Goal: Task Accomplishment & Management: Manage account settings

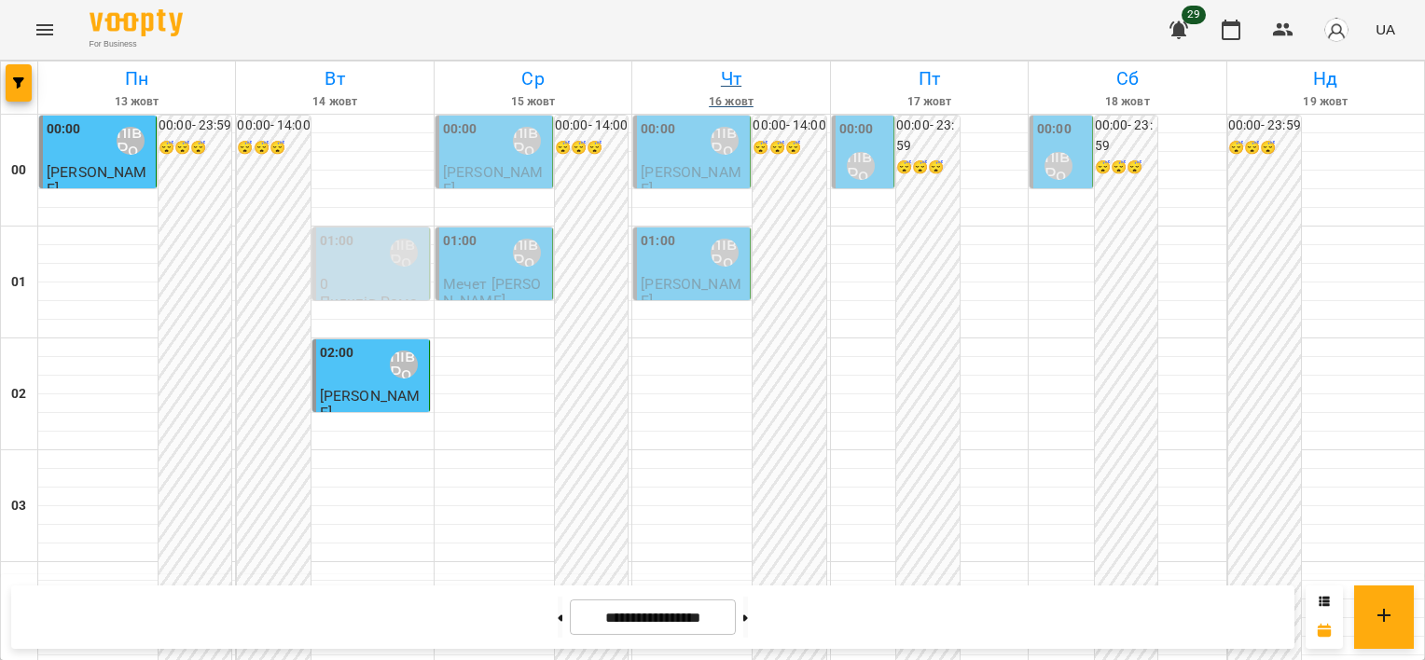
click at [684, 111] on link "[DATE]" at bounding box center [730, 88] width 197 height 52
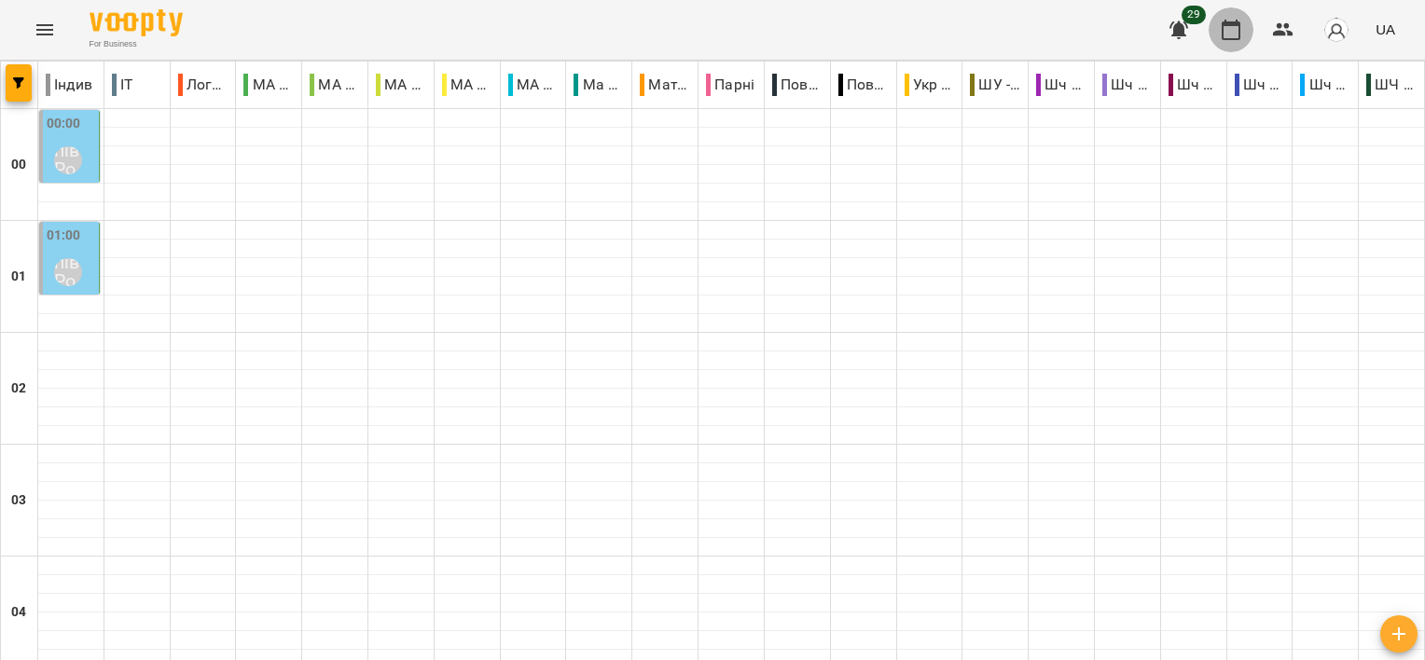
click at [1245, 26] on button "button" at bounding box center [1231, 29] width 45 height 45
click at [1228, 32] on icon "button" at bounding box center [1231, 30] width 22 height 22
type input "**********"
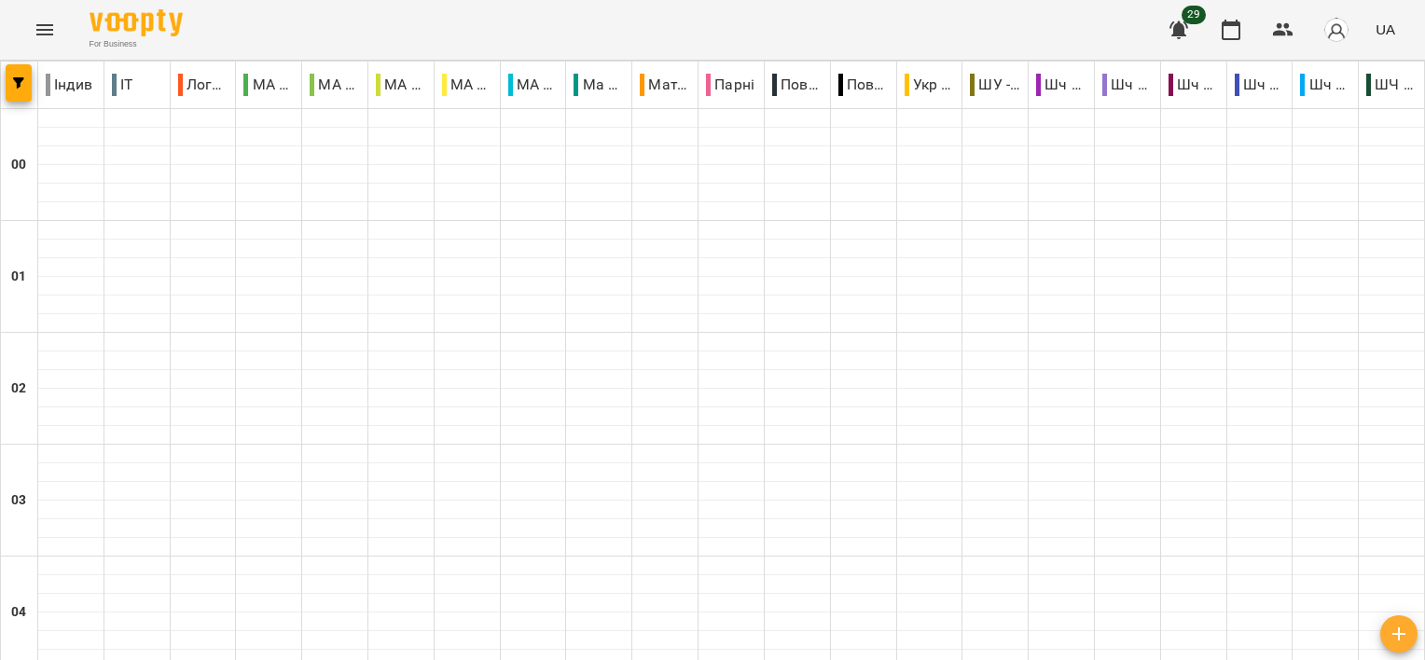
scroll to position [1119, 0]
click at [56, 28] on button "Menu" at bounding box center [44, 29] width 45 height 45
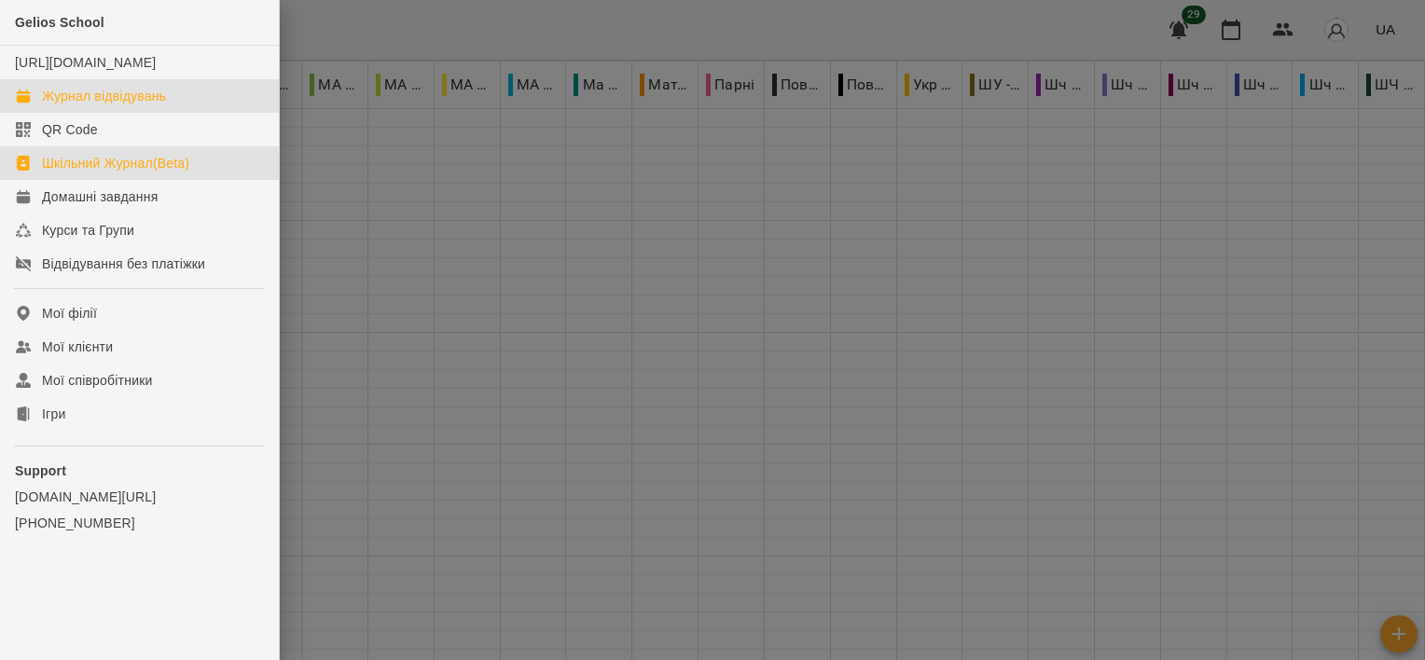
click at [78, 173] on div "Шкільний Журнал(Beta)" at bounding box center [115, 163] width 147 height 19
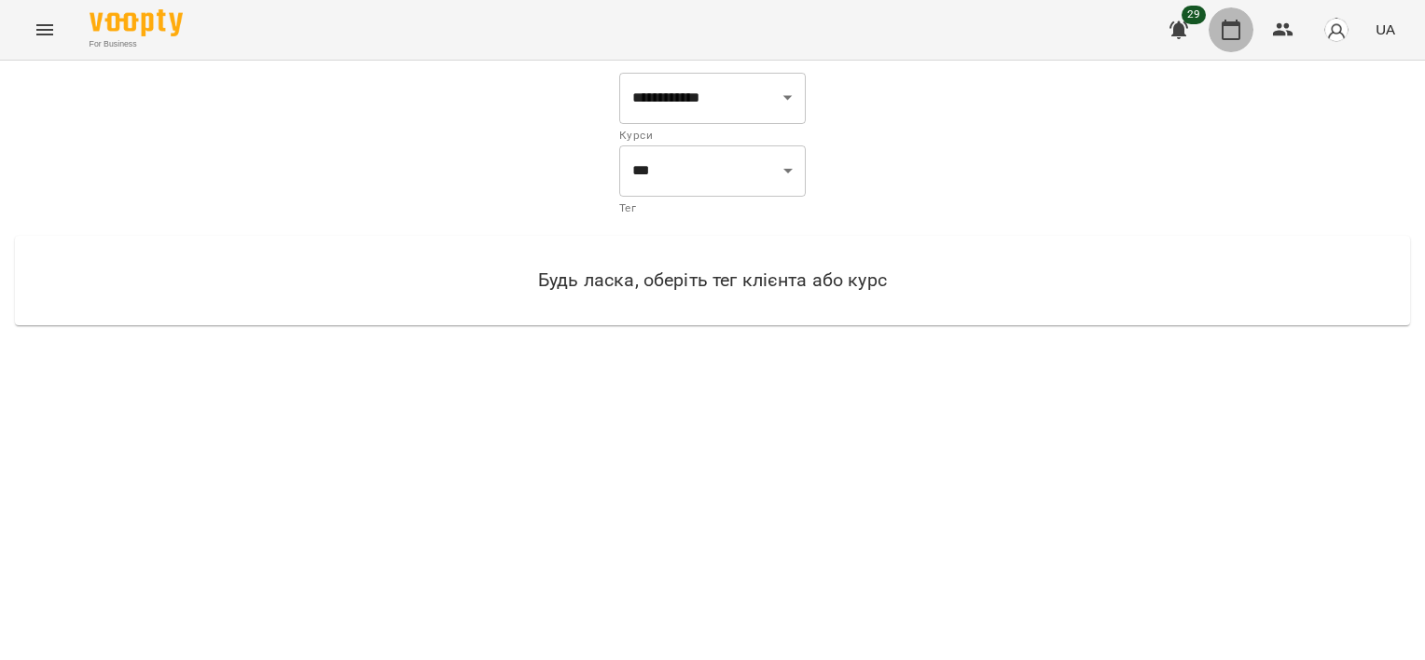
click at [1249, 24] on button "button" at bounding box center [1231, 29] width 45 height 45
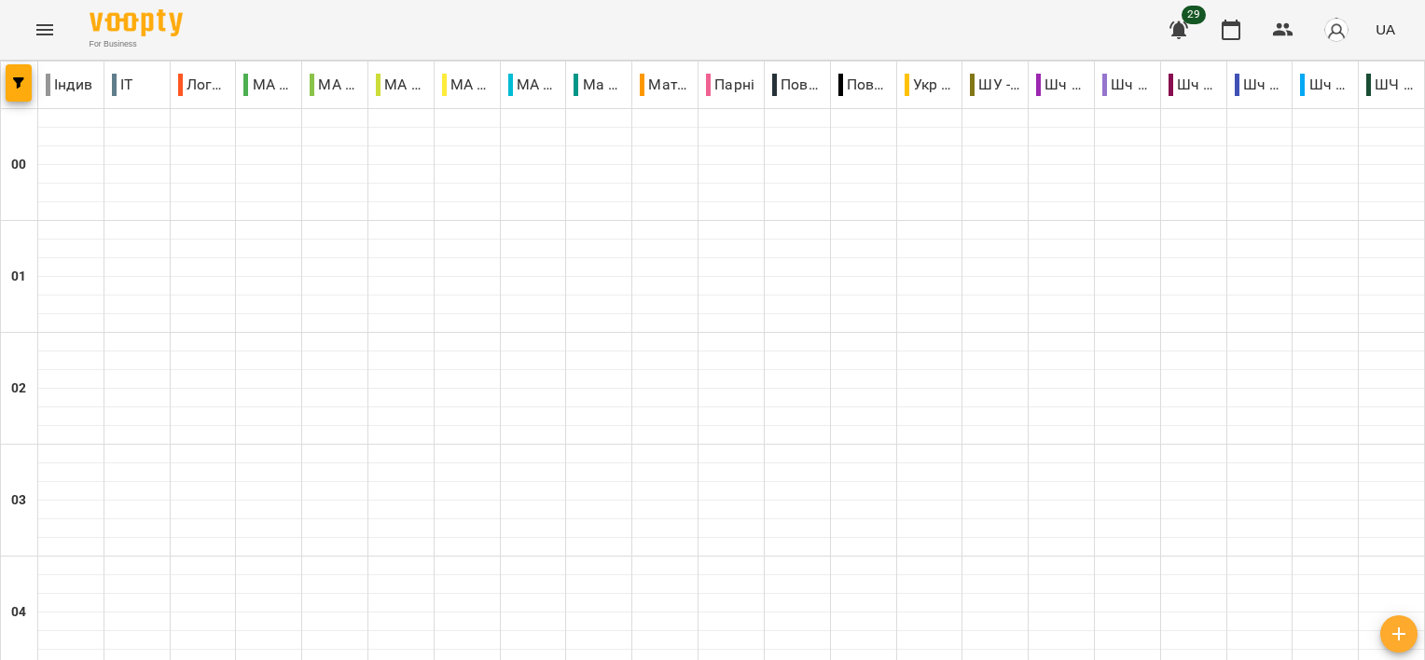
scroll to position [1232, 0]
click at [66, 81] on p "Індив" at bounding box center [69, 85] width 47 height 22
click at [7, 64] on button "button" at bounding box center [19, 82] width 26 height 37
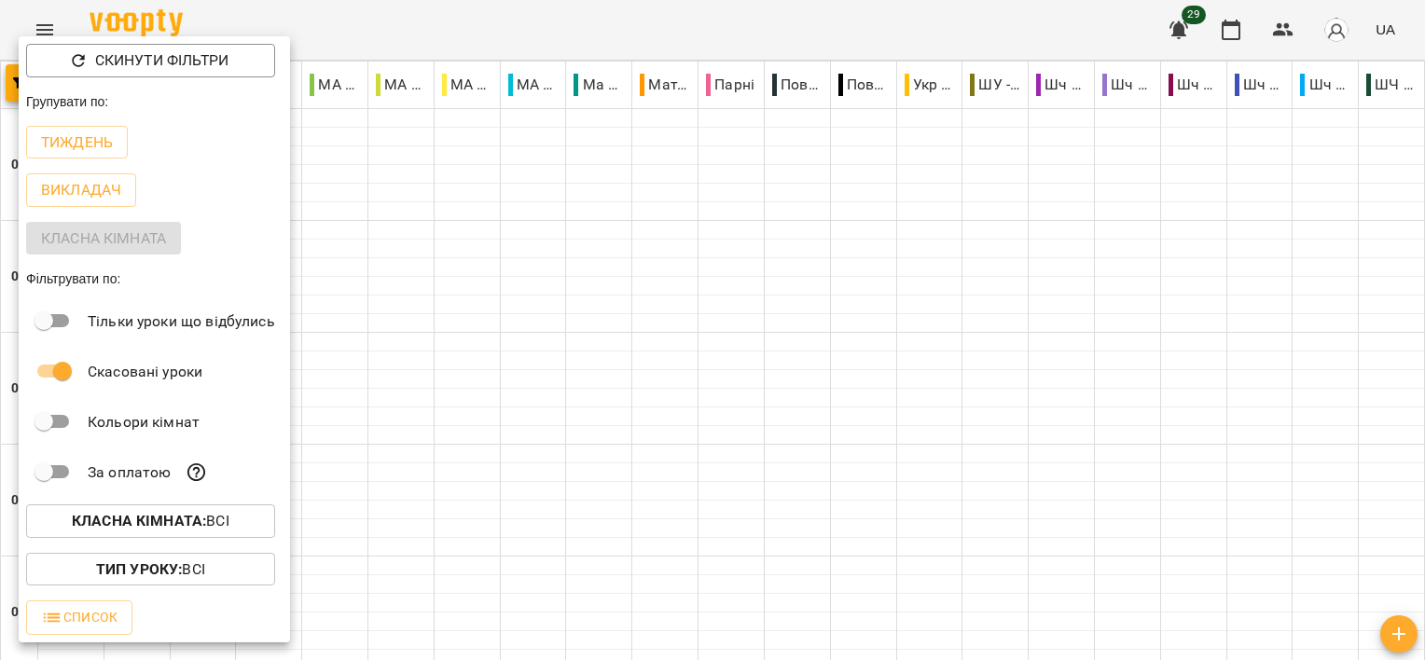
click at [144, 530] on b "Класна кімната :" at bounding box center [139, 521] width 134 height 18
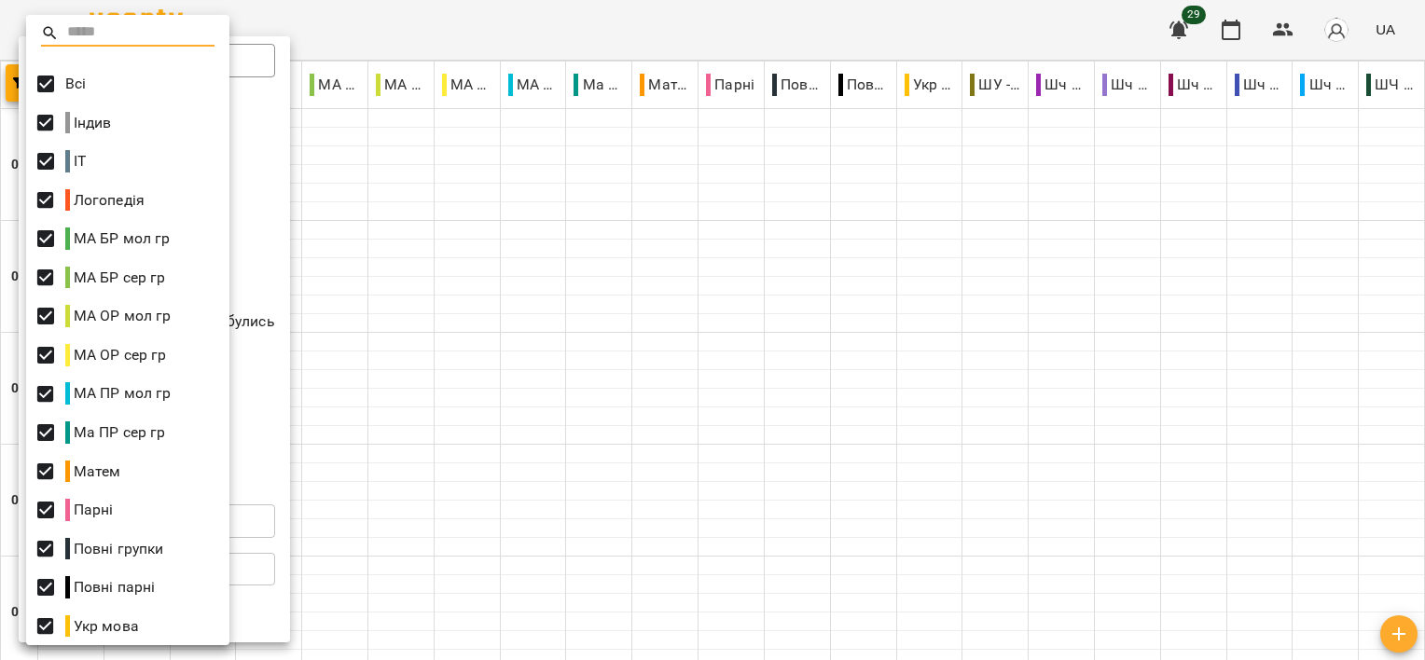
click at [366, 343] on div at bounding box center [712, 330] width 1425 height 660
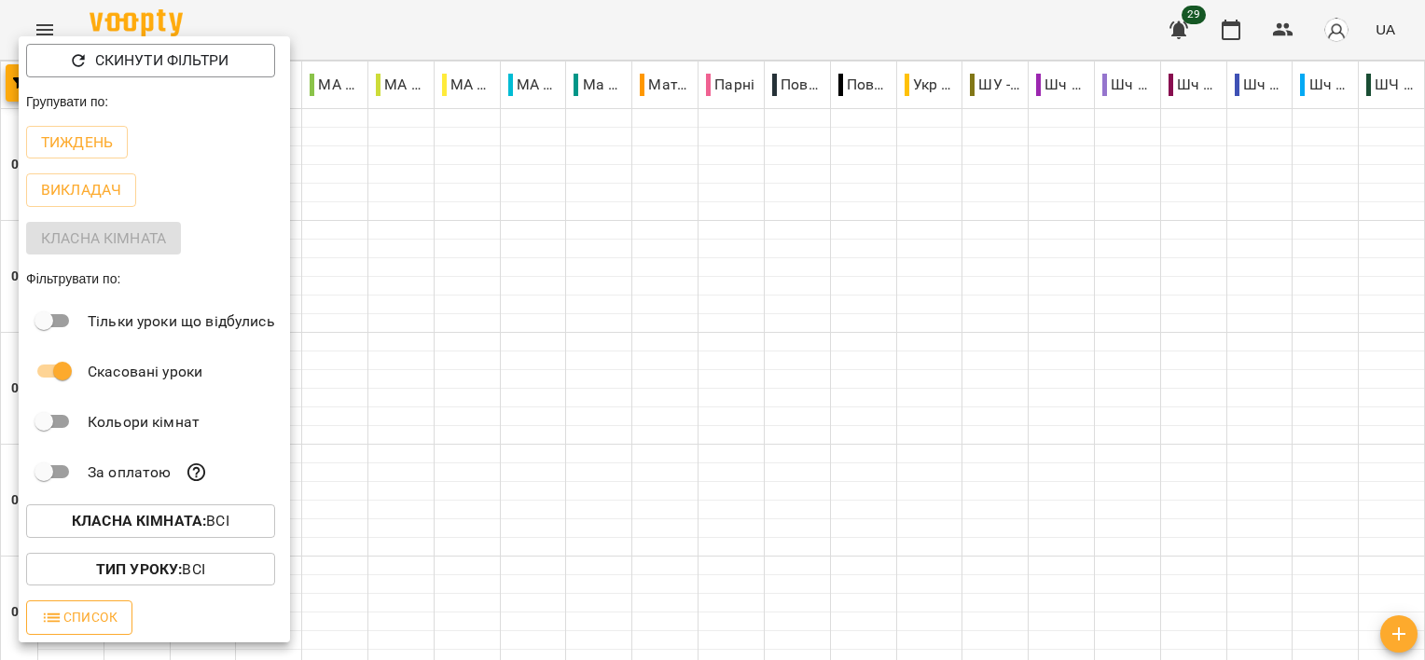
click at [86, 615] on span "Список" at bounding box center [79, 617] width 76 height 22
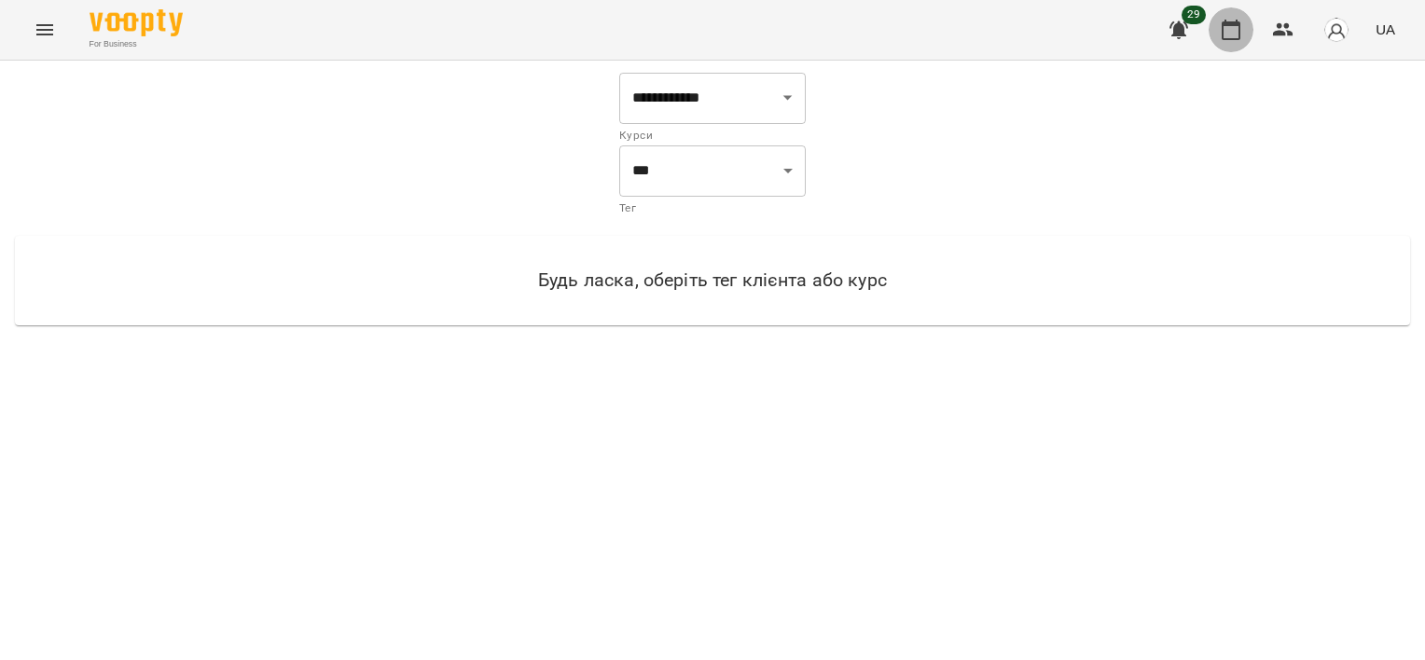
click at [1246, 35] on button "button" at bounding box center [1231, 29] width 45 height 45
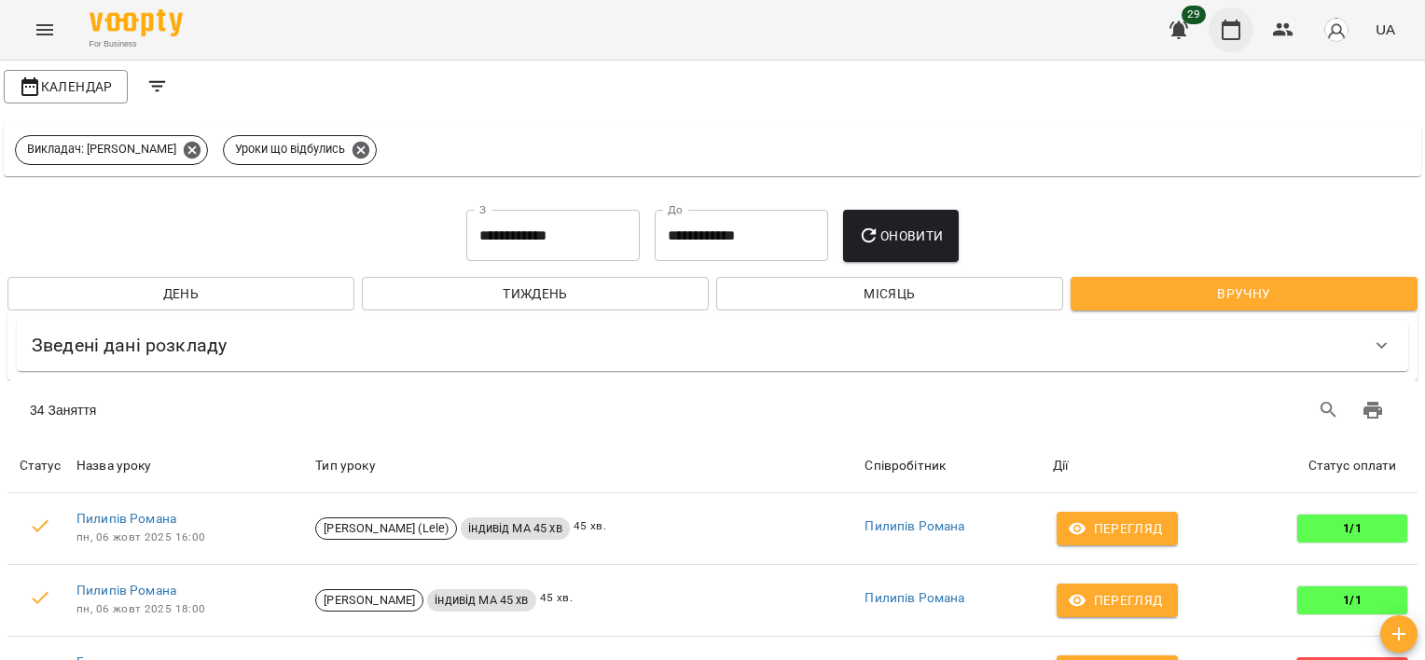
click at [1237, 34] on icon "button" at bounding box center [1231, 30] width 22 height 22
click at [62, 78] on span "Календар" at bounding box center [66, 87] width 94 height 22
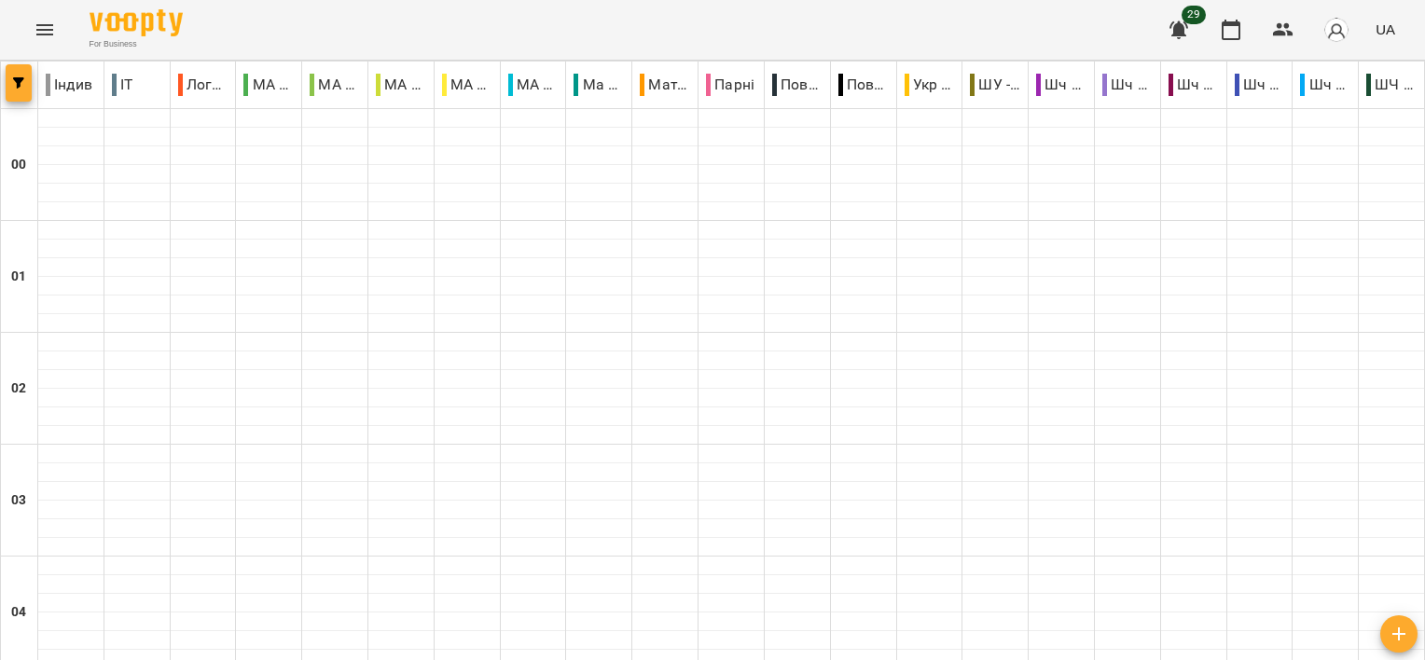
click at [26, 84] on span "button" at bounding box center [19, 82] width 26 height 11
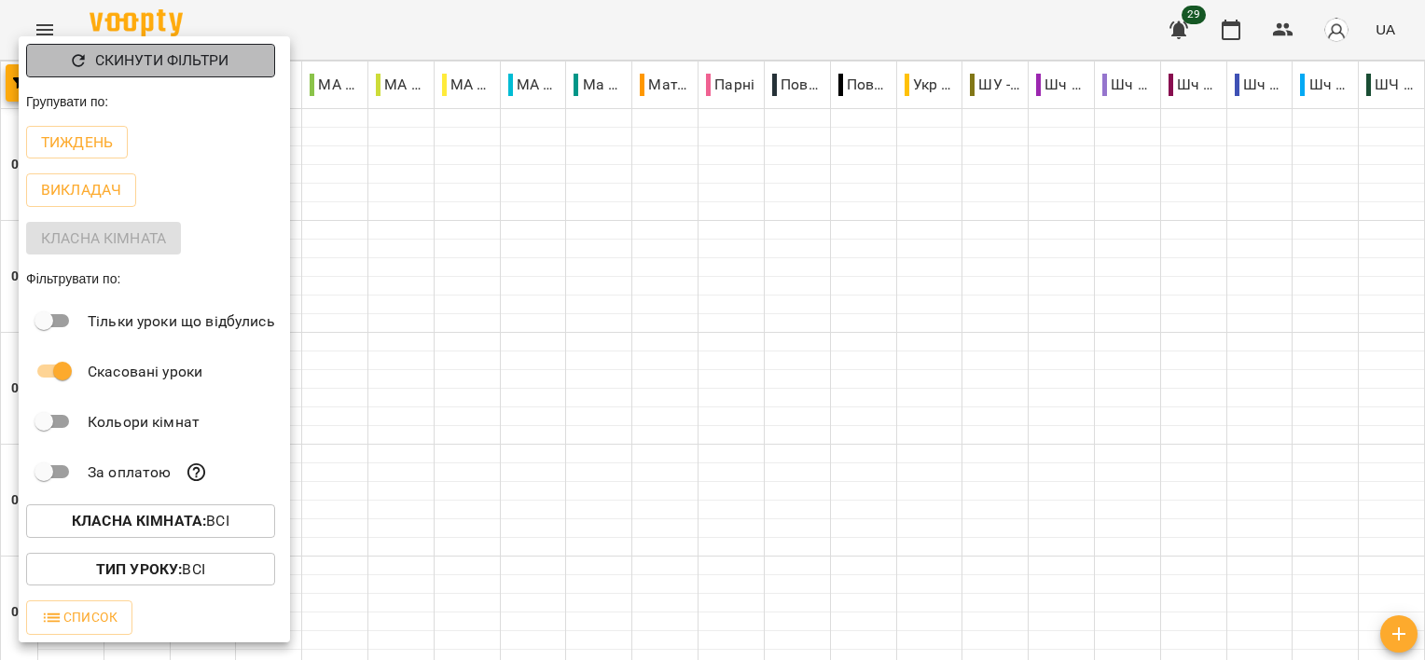
click at [110, 64] on p "Скинути фільтри" at bounding box center [161, 60] width 133 height 22
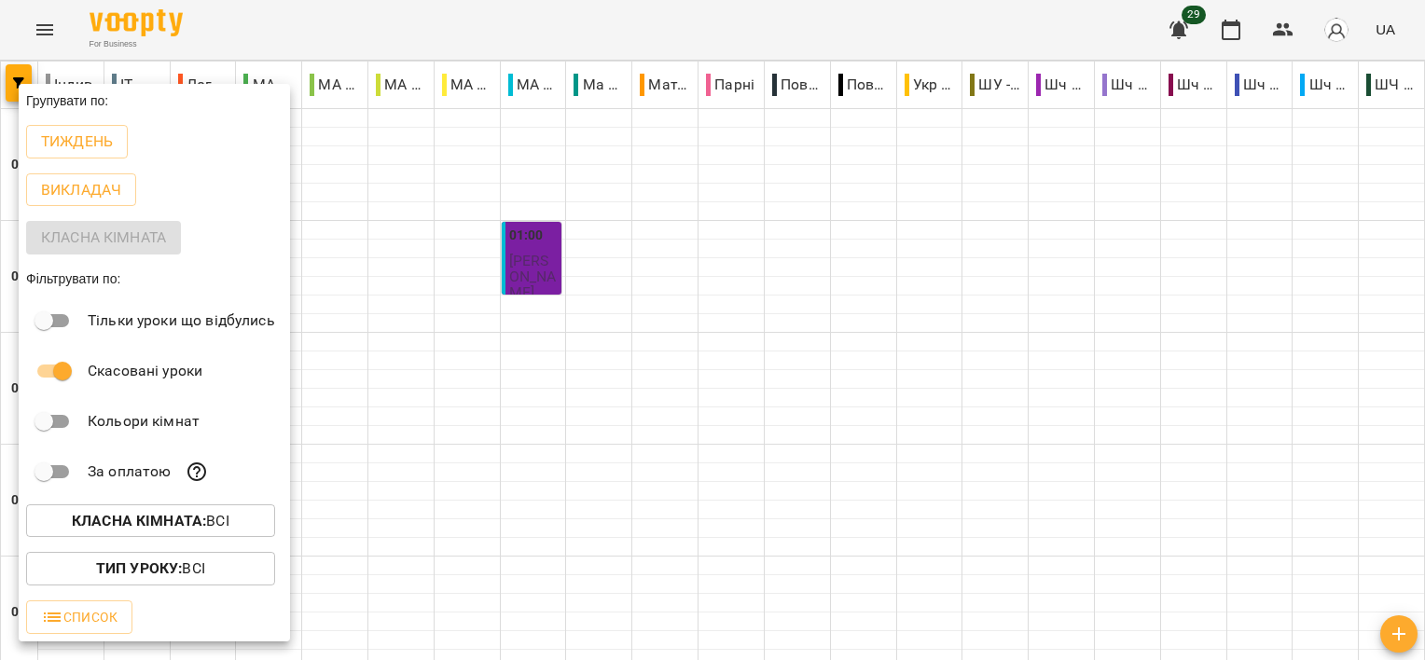
click at [582, 487] on div at bounding box center [712, 330] width 1425 height 660
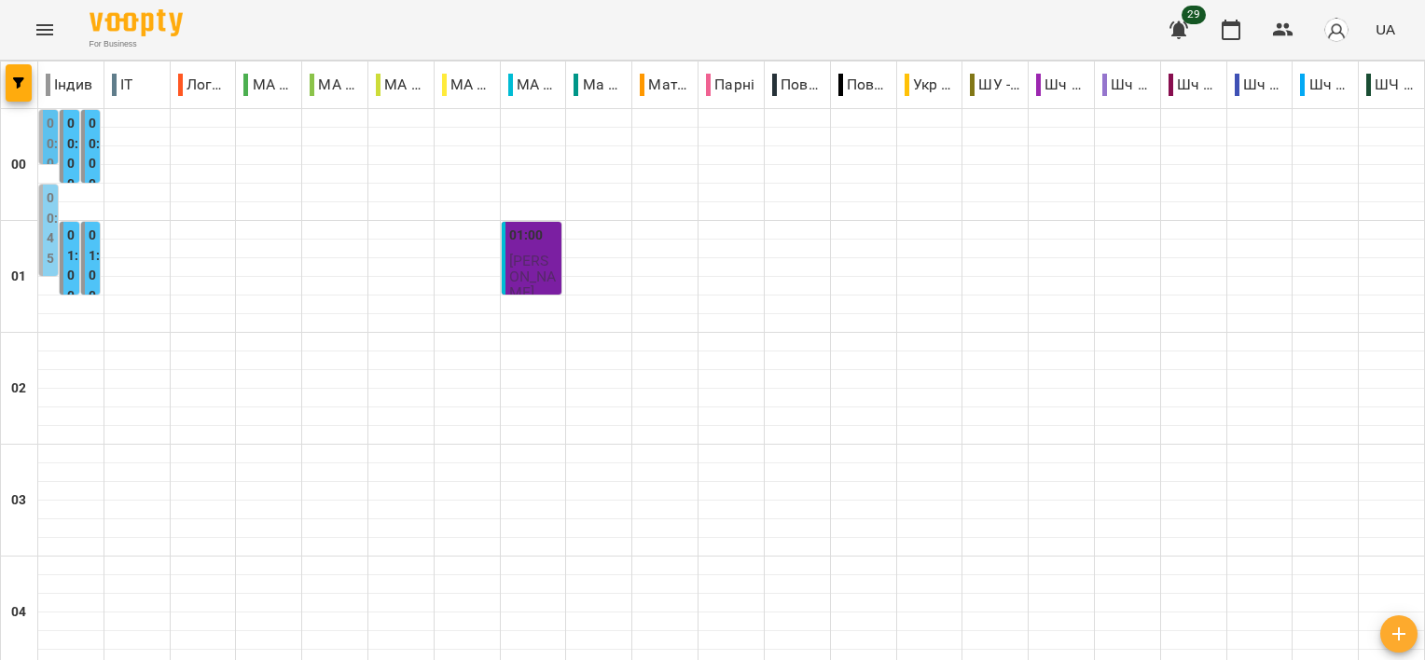
scroll to position [1232, 0]
click at [28, 90] on button "button" at bounding box center [19, 82] width 26 height 37
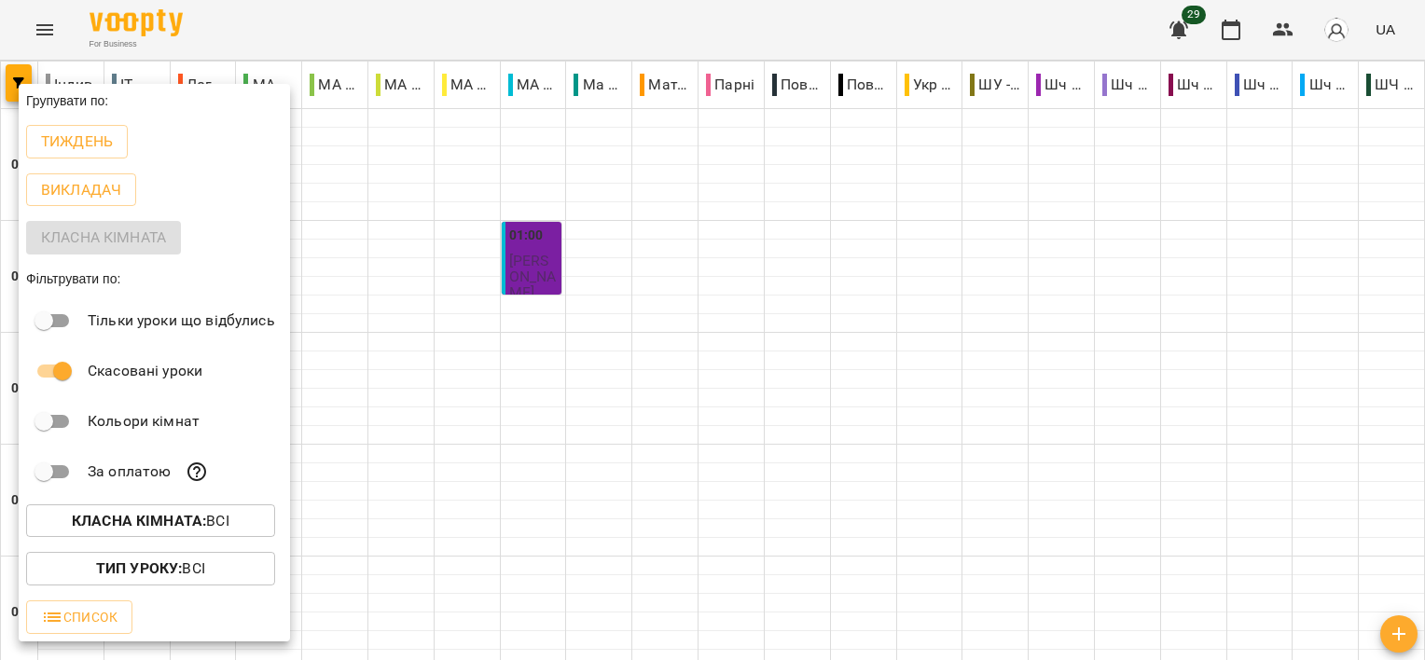
click at [443, 223] on div at bounding box center [712, 330] width 1425 height 660
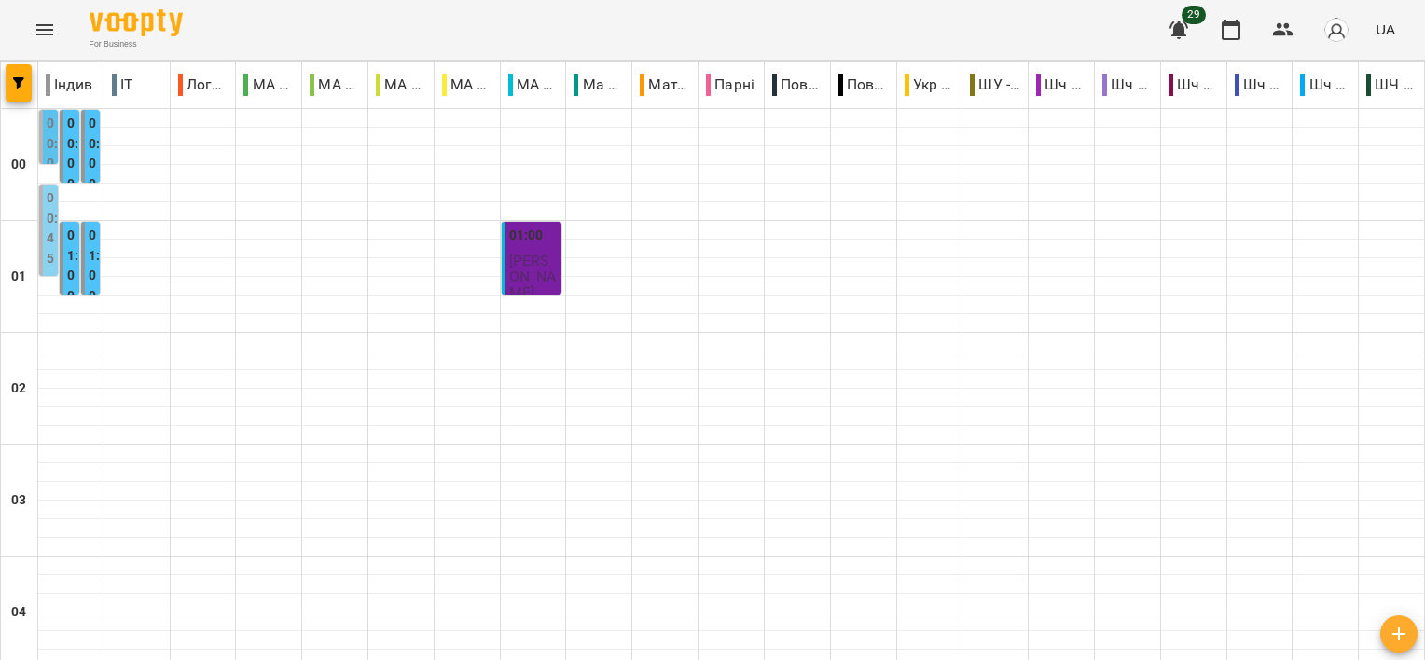
click at [37, 38] on icon "Menu" at bounding box center [45, 30] width 22 height 22
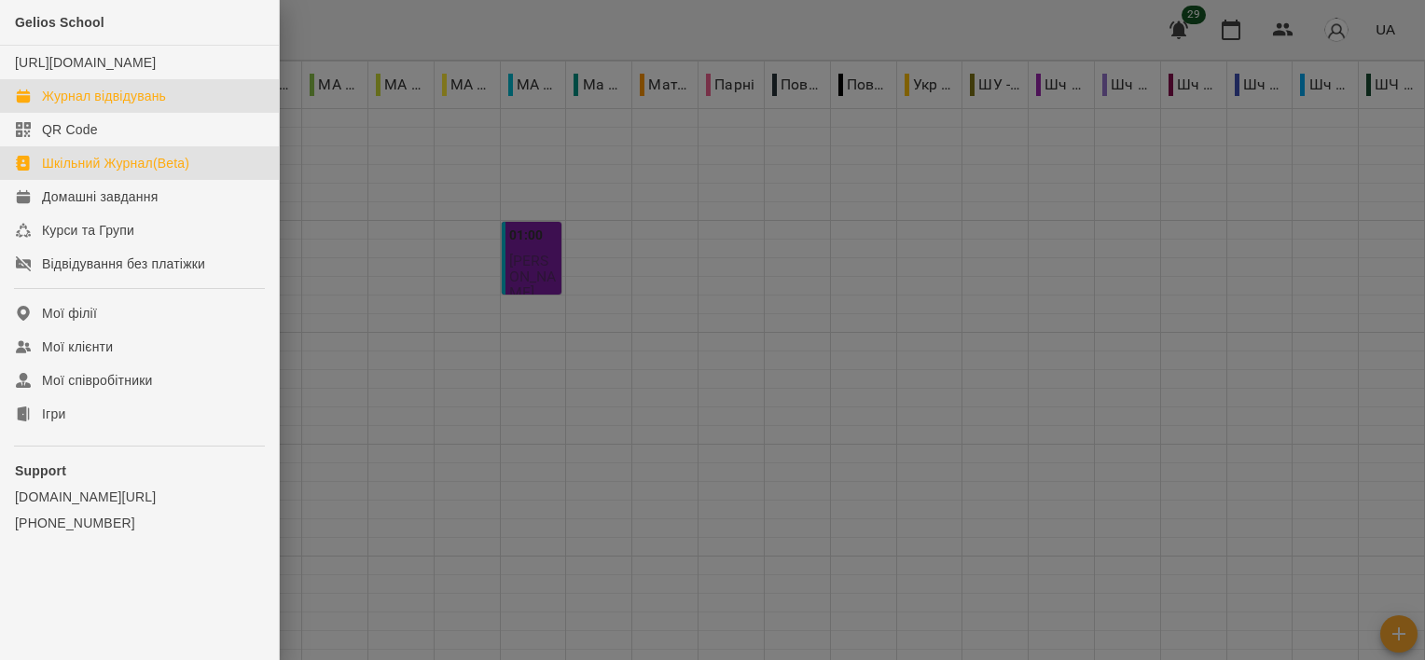
click at [174, 180] on link "Шкільний Журнал(Beta)" at bounding box center [139, 163] width 279 height 34
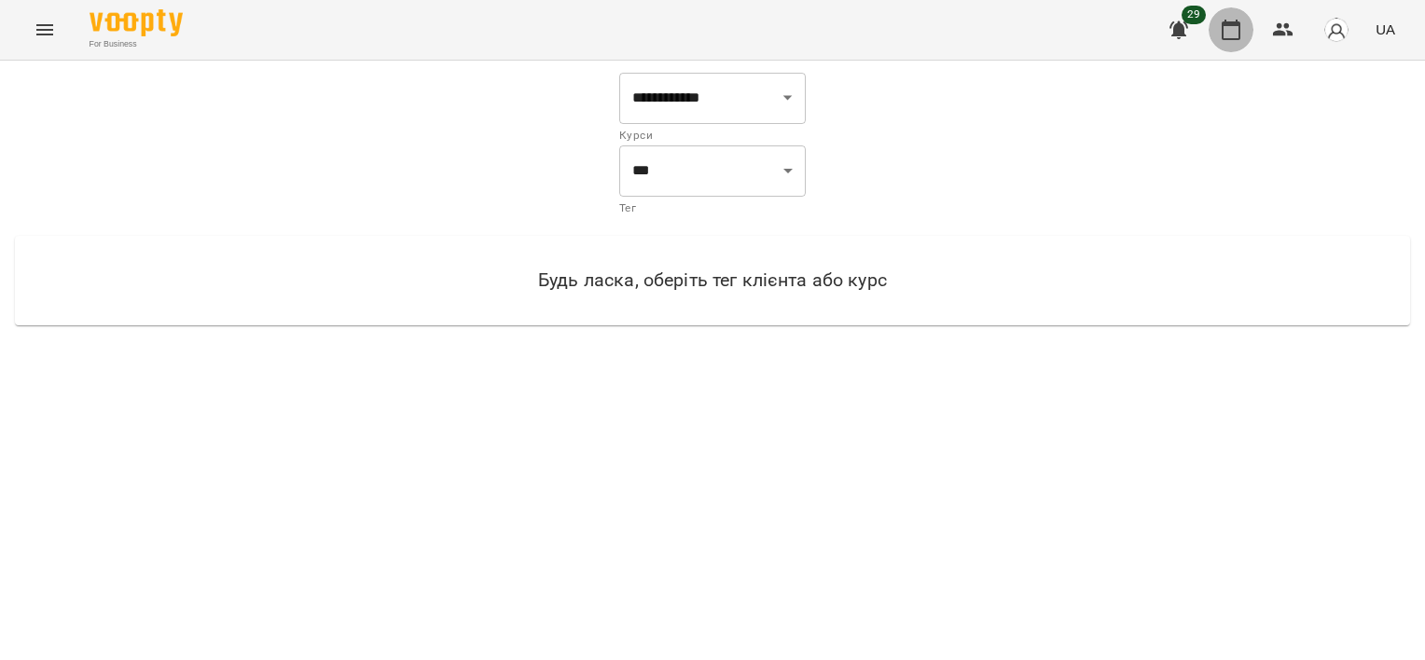
click at [1240, 34] on icon "button" at bounding box center [1231, 30] width 19 height 21
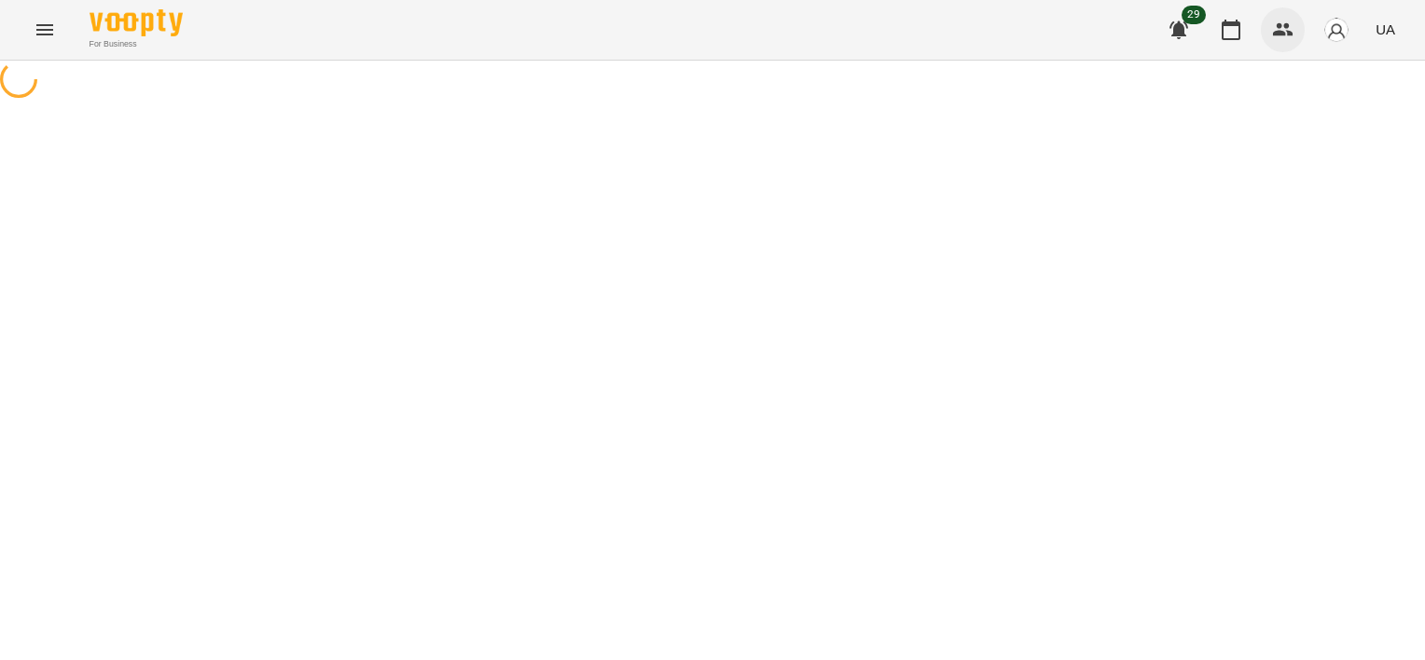
click at [1275, 17] on button "button" at bounding box center [1283, 29] width 45 height 45
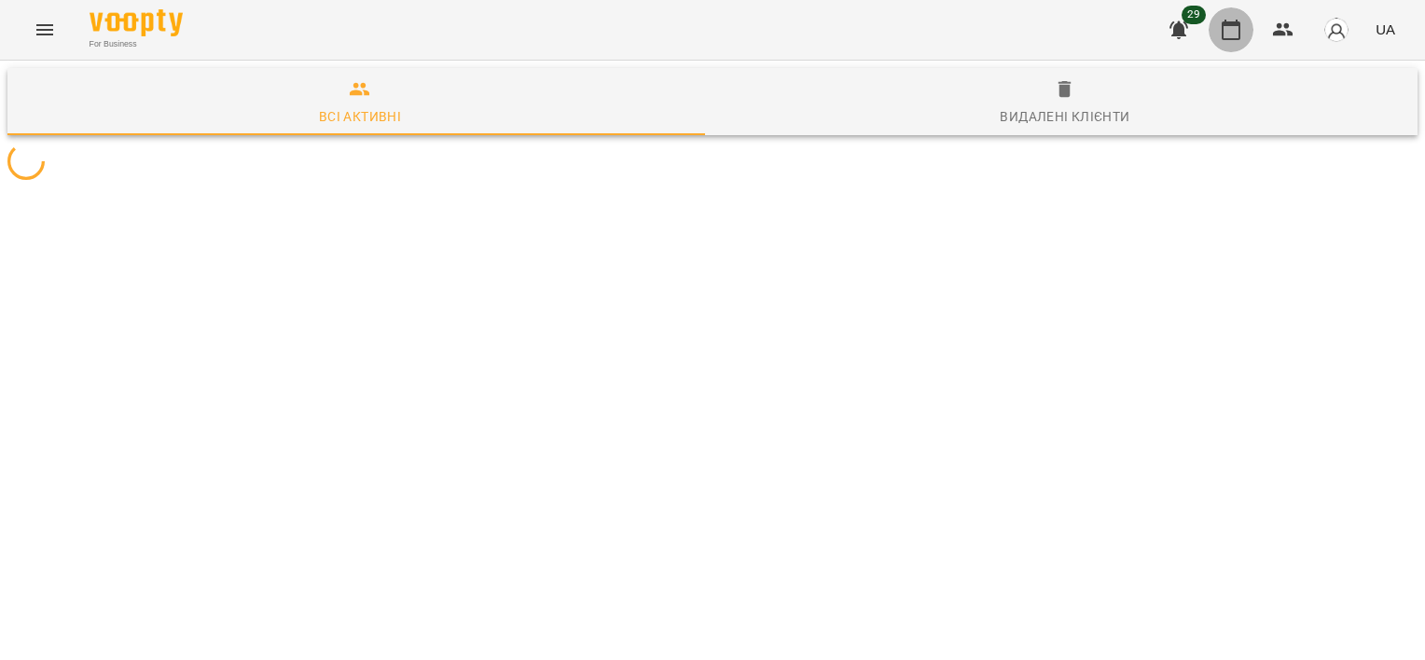
click at [1242, 22] on icon "button" at bounding box center [1231, 30] width 22 height 22
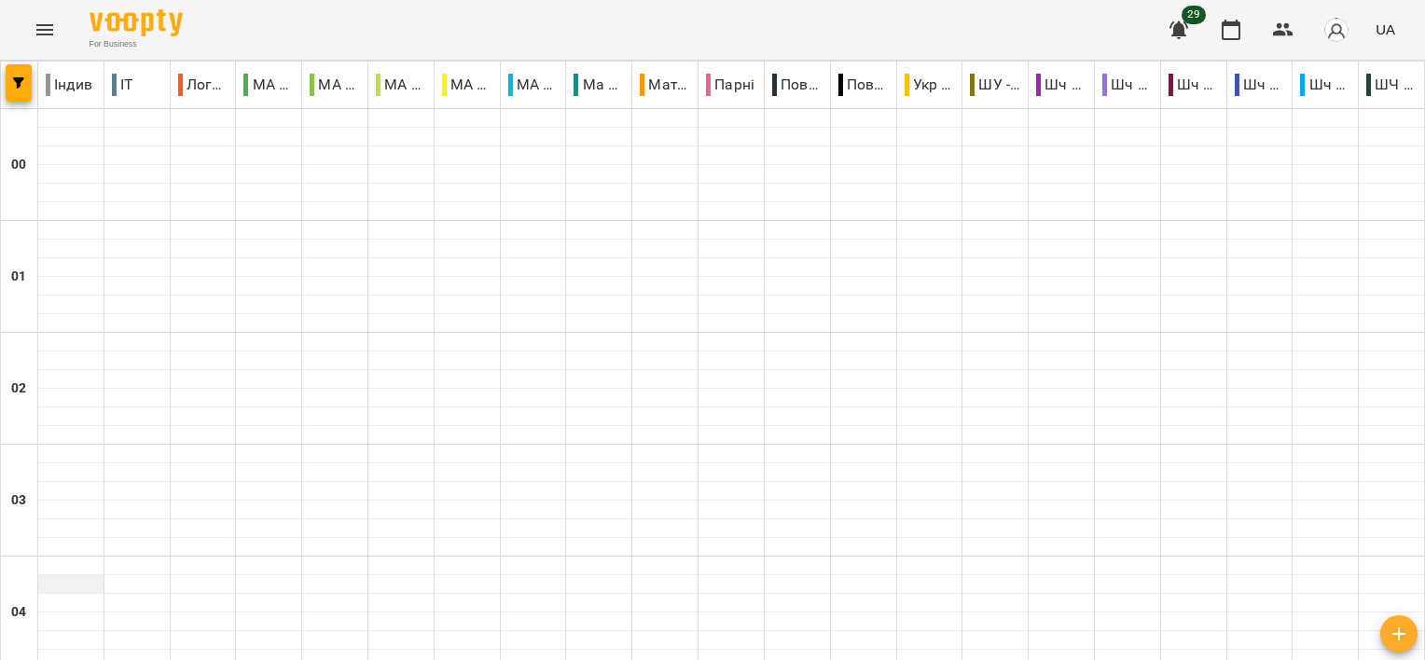
scroll to position [393, 0]
click at [45, 37] on icon "Menu" at bounding box center [45, 30] width 22 height 22
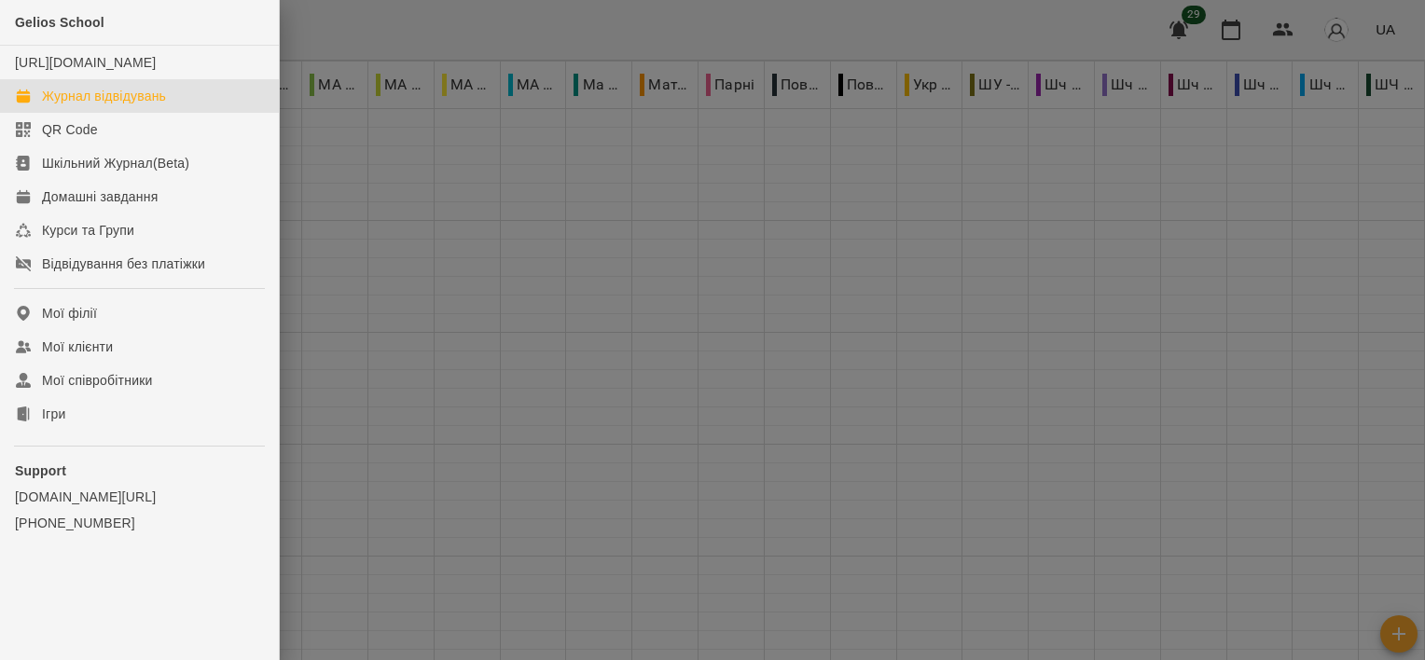
click at [407, 265] on div at bounding box center [712, 330] width 1425 height 660
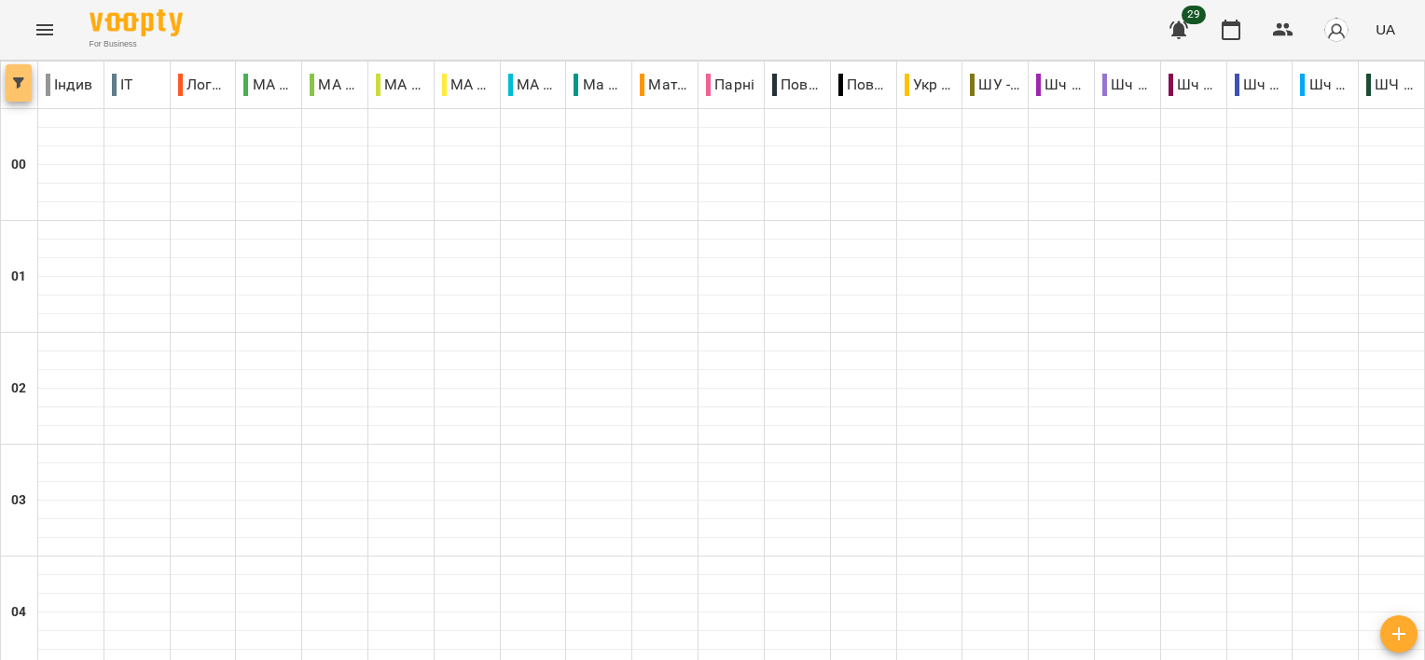
click at [28, 86] on span "button" at bounding box center [19, 82] width 26 height 11
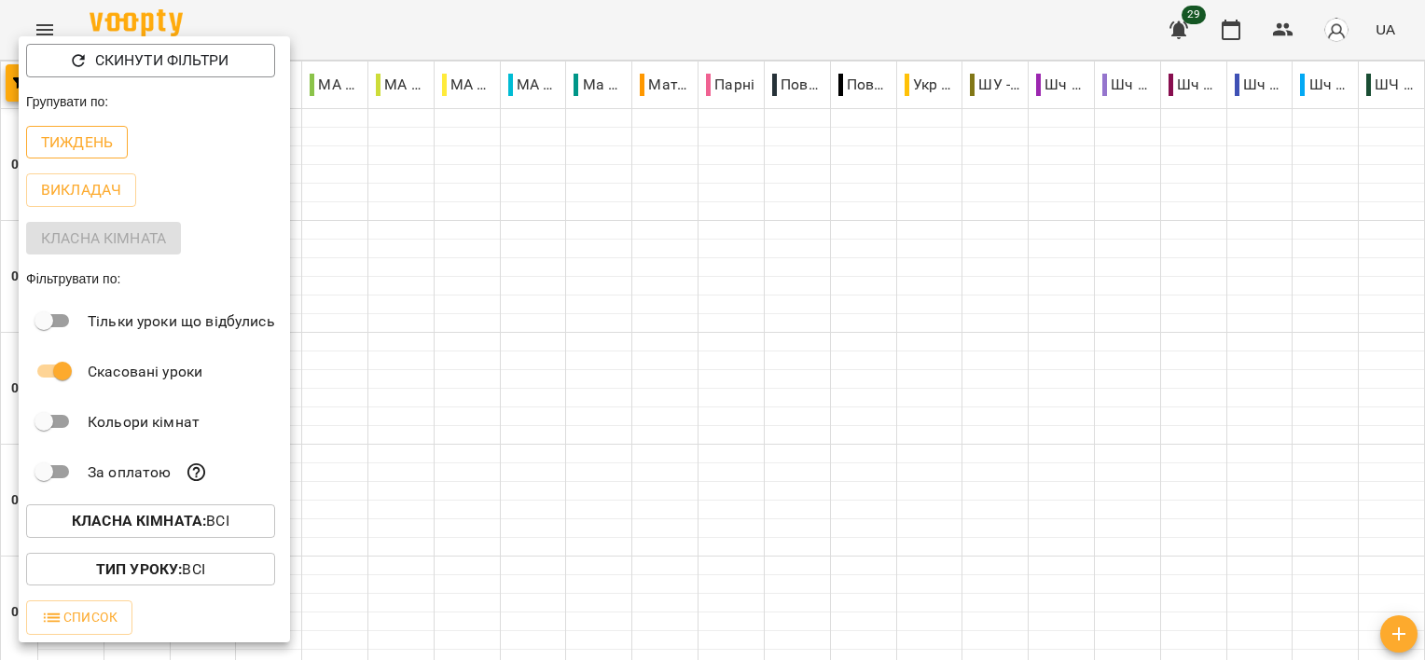
click at [106, 145] on p "Тиждень" at bounding box center [77, 142] width 72 height 22
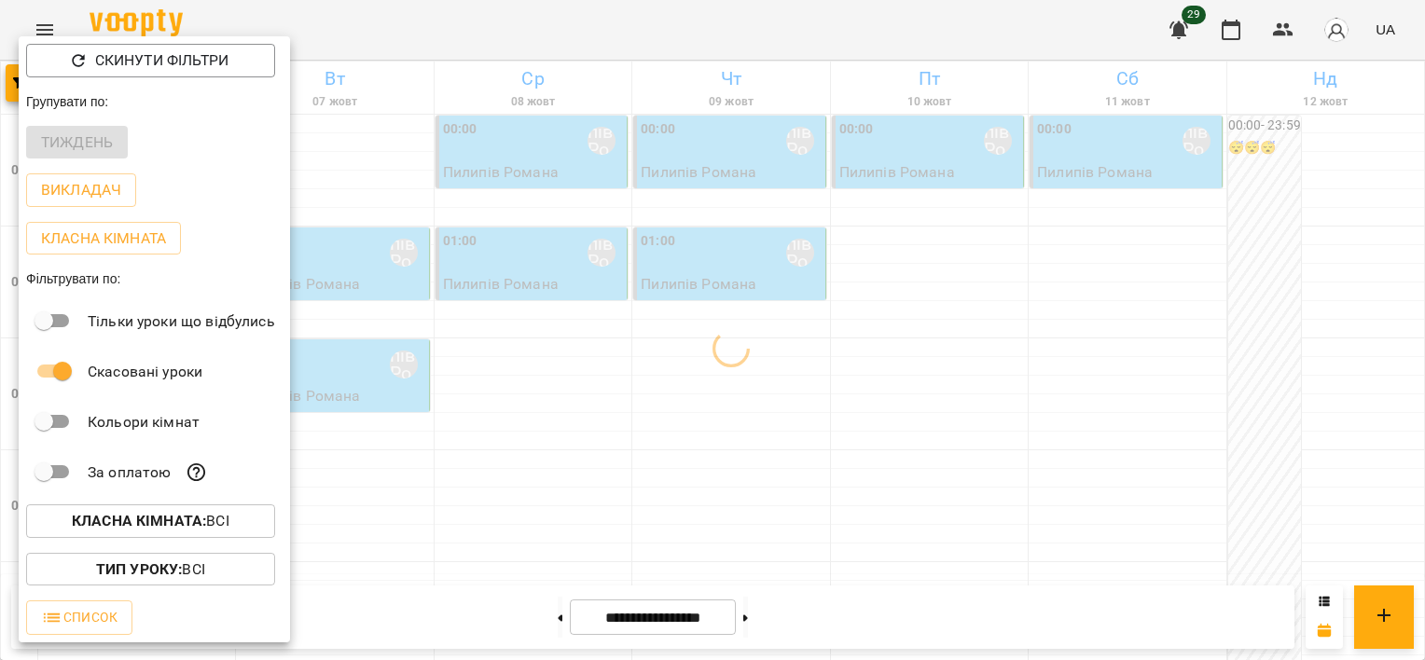
click at [621, 380] on div at bounding box center [712, 330] width 1425 height 660
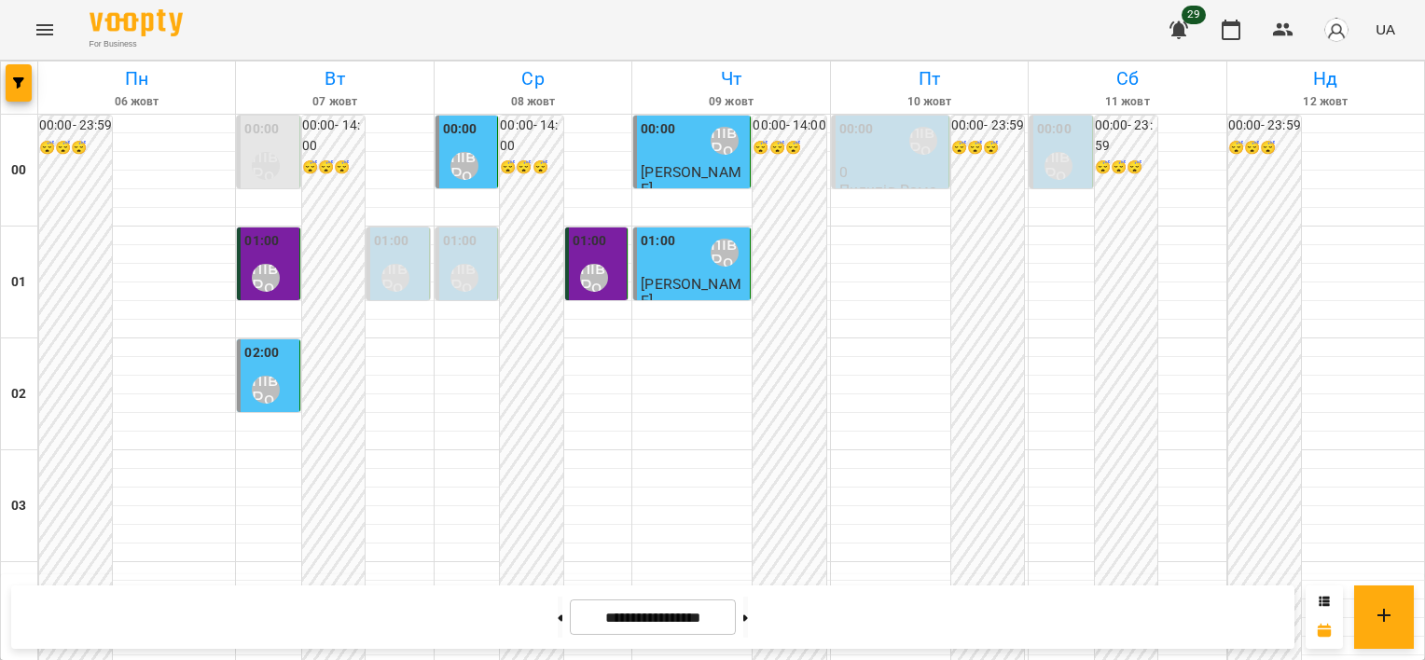
scroll to position [0, 0]
click at [448, 235] on label "01:00" at bounding box center [460, 241] width 35 height 21
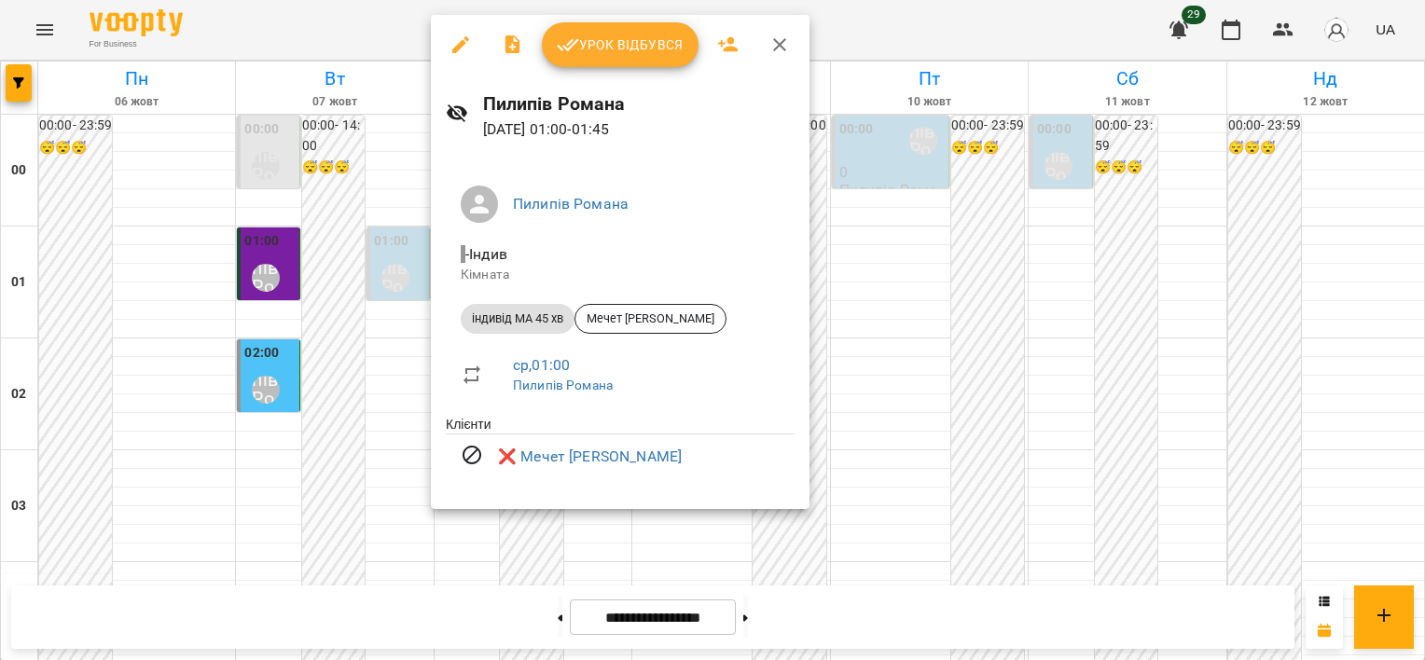
click at [884, 324] on div at bounding box center [712, 330] width 1425 height 660
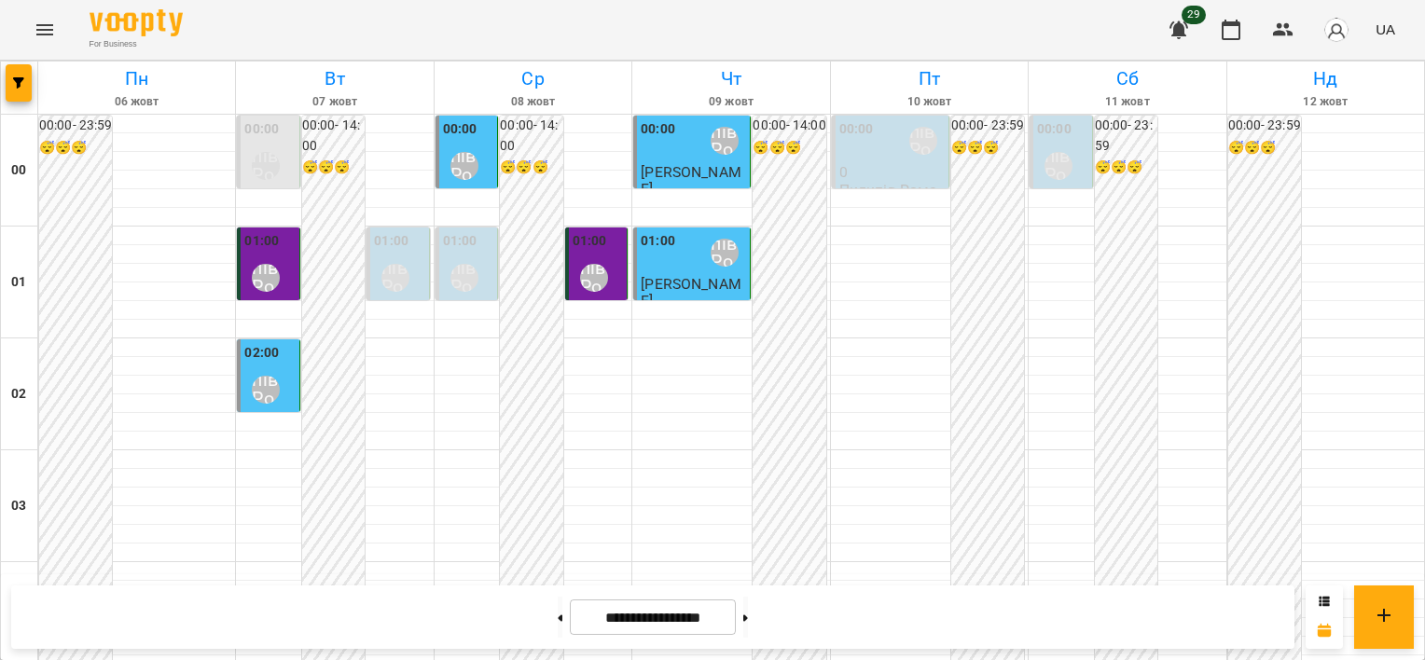
click at [895, 175] on p "0" at bounding box center [891, 172] width 105 height 16
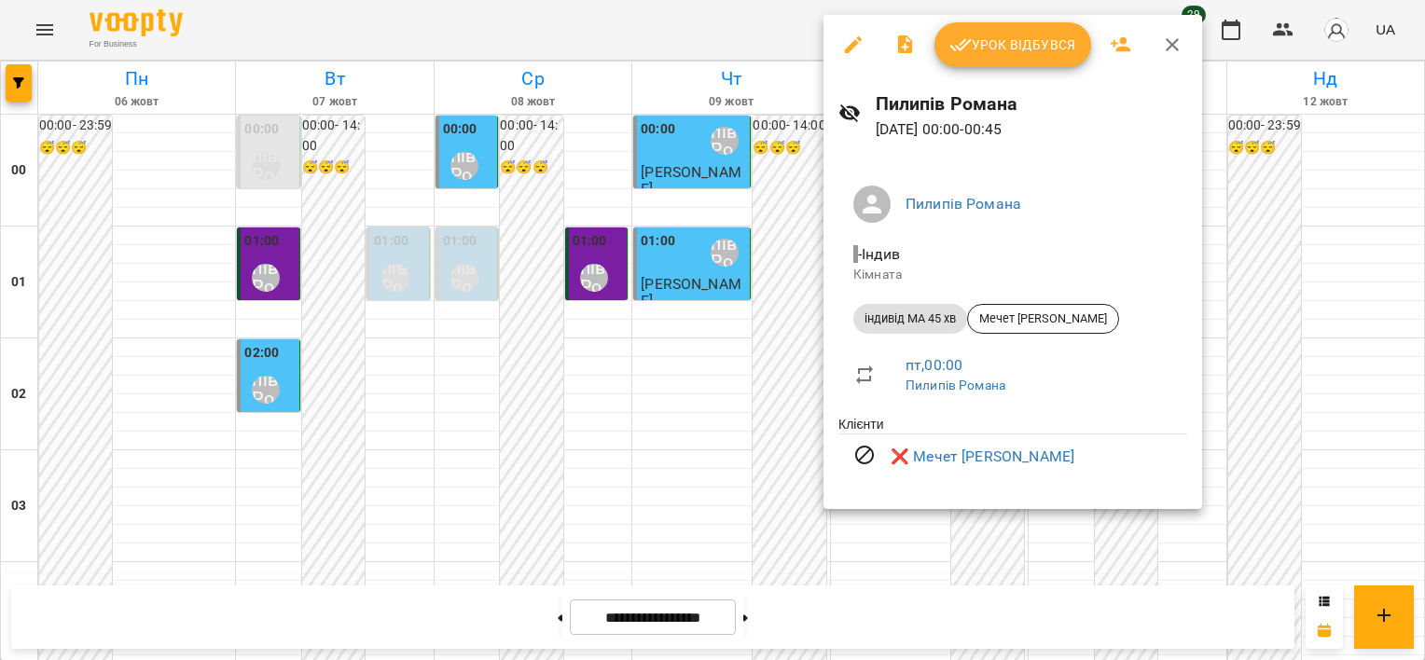
drag, startPoint x: 766, startPoint y: 315, endPoint x: 1020, endPoint y: 210, distance: 275.5
click at [765, 315] on div at bounding box center [712, 330] width 1425 height 660
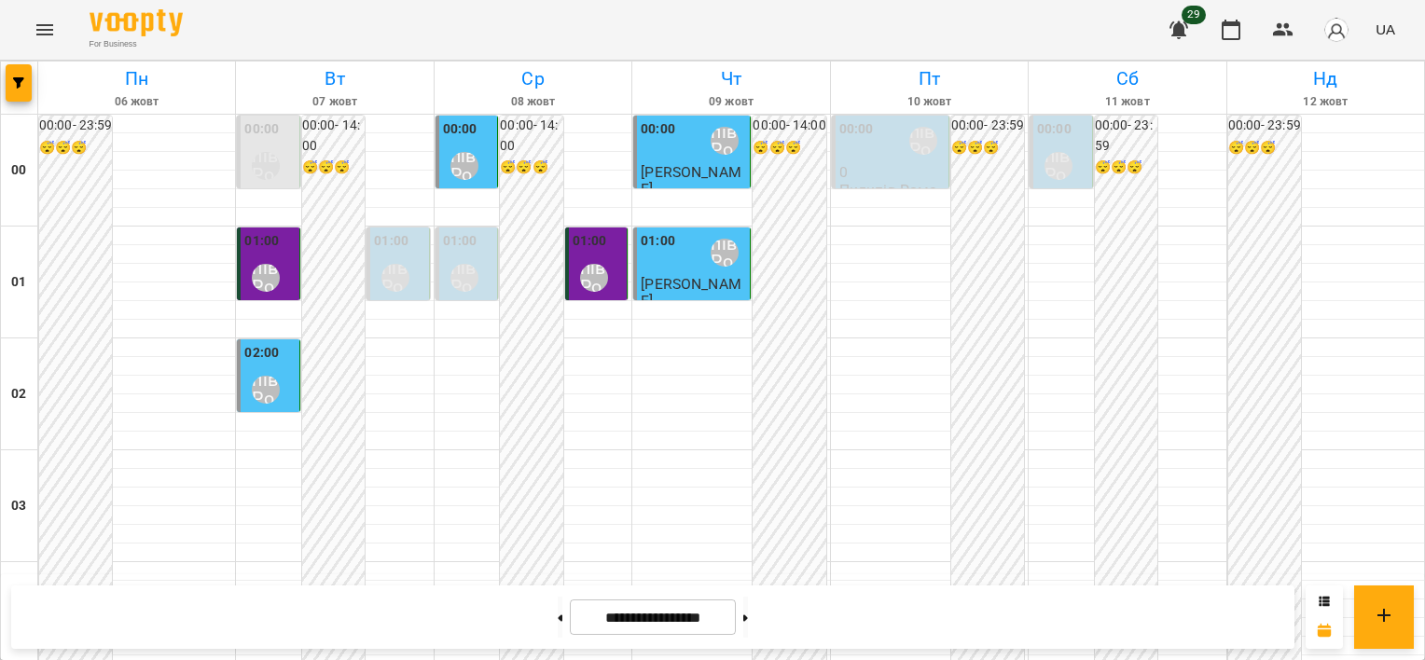
click at [1061, 148] on div "Пилипів Романа" at bounding box center [1058, 166] width 43 height 43
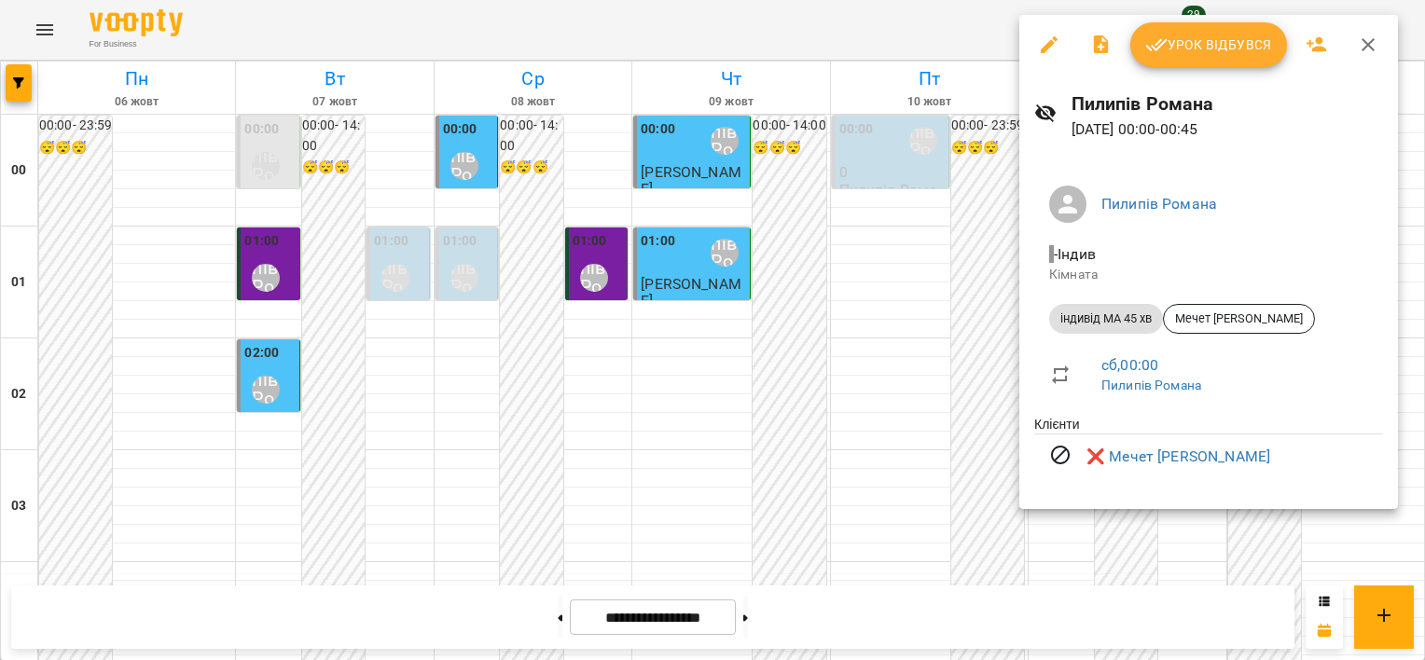
click at [764, 348] on div at bounding box center [712, 330] width 1425 height 660
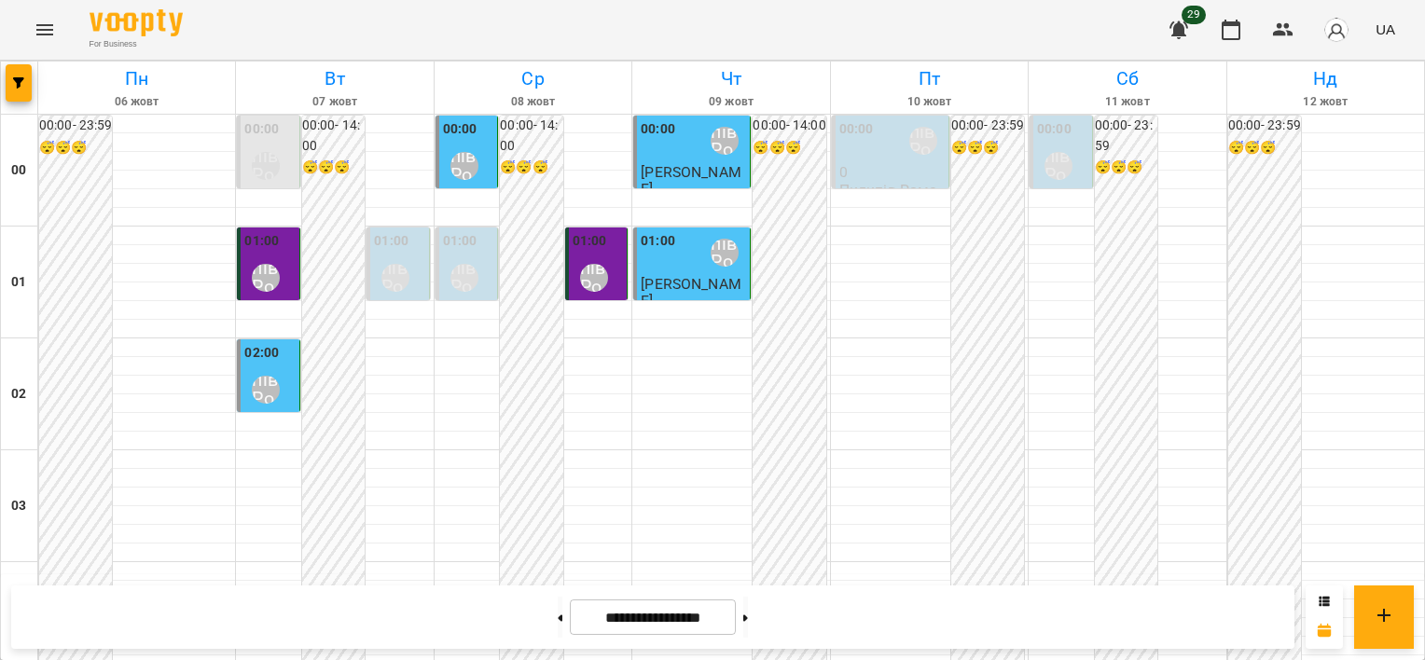
click at [254, 174] on div "Пилипів Романа" at bounding box center [266, 166] width 28 height 28
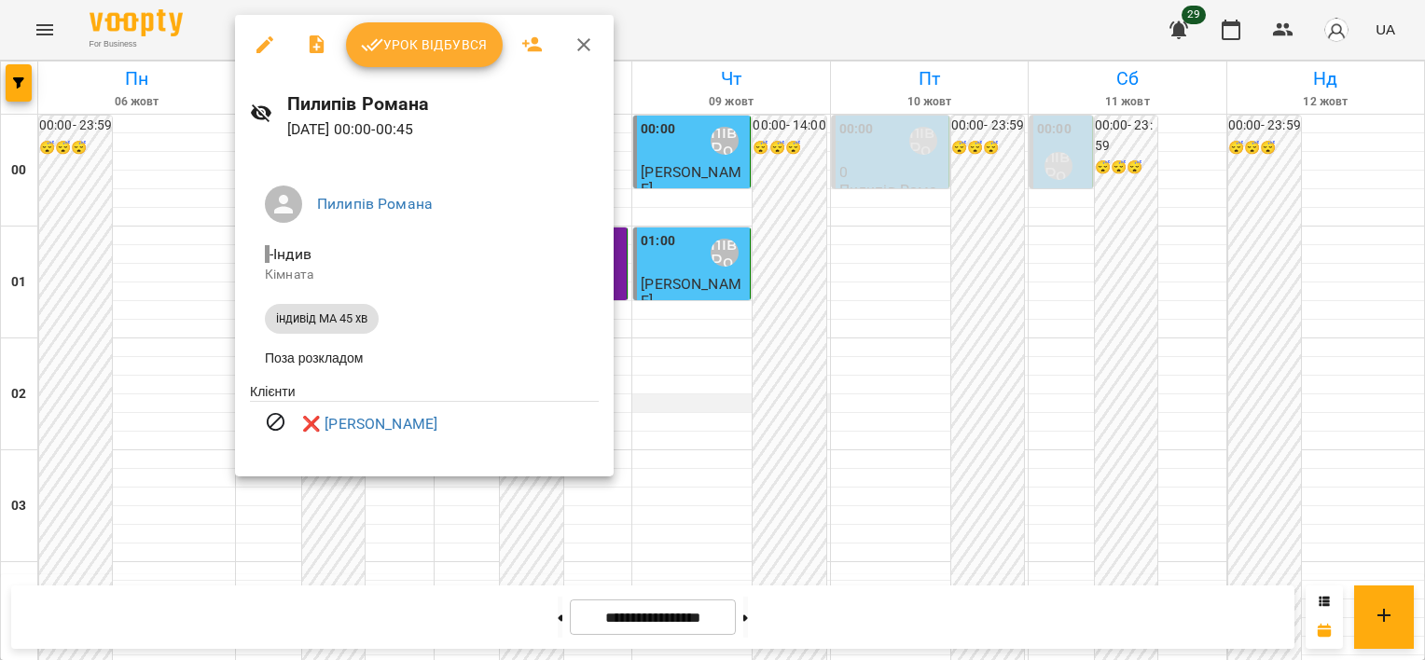
click at [664, 401] on div at bounding box center [712, 330] width 1425 height 660
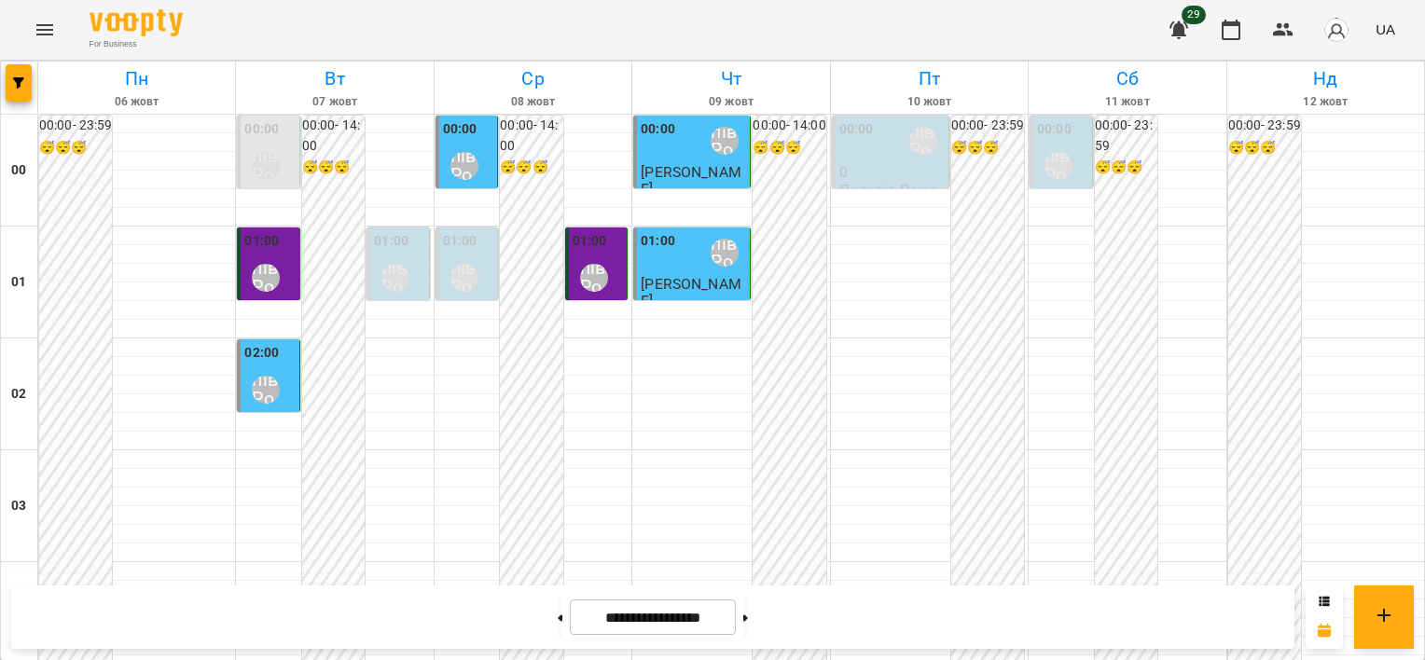
scroll to position [1943, 0]
click at [748, 634] on button at bounding box center [745, 617] width 5 height 41
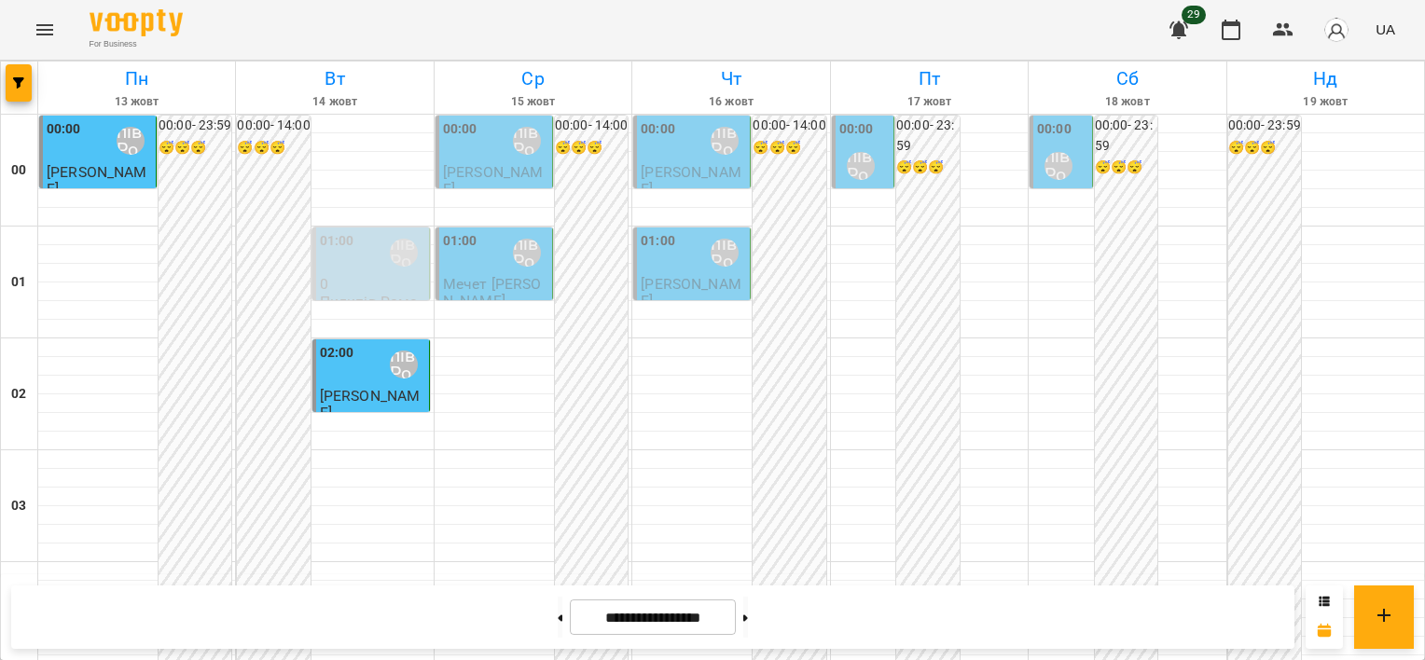
scroll to position [0, 0]
click at [748, 608] on button at bounding box center [745, 617] width 5 height 41
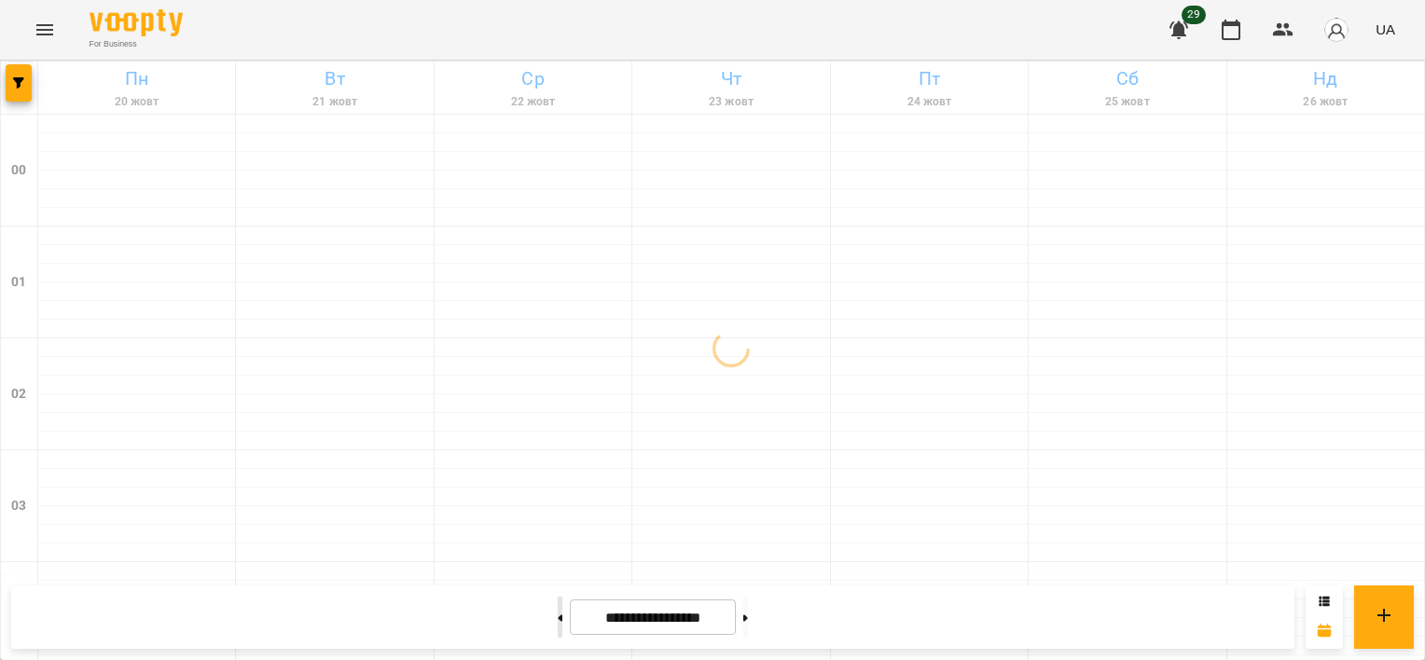
drag, startPoint x: 527, startPoint y: 625, endPoint x: 519, endPoint y: 609, distance: 17.5
click at [558, 623] on button at bounding box center [560, 617] width 5 height 41
type input "**********"
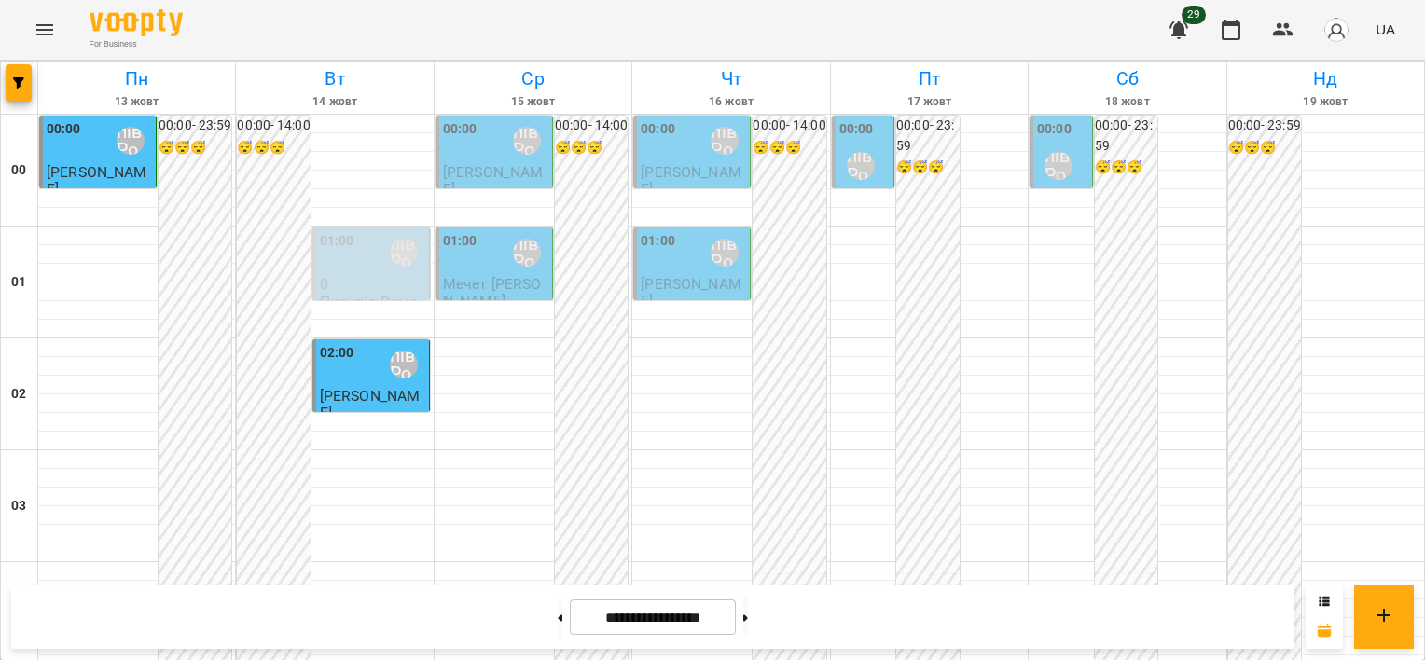
click at [1041, 150] on div "Пилипів Романа" at bounding box center [1058, 166] width 43 height 43
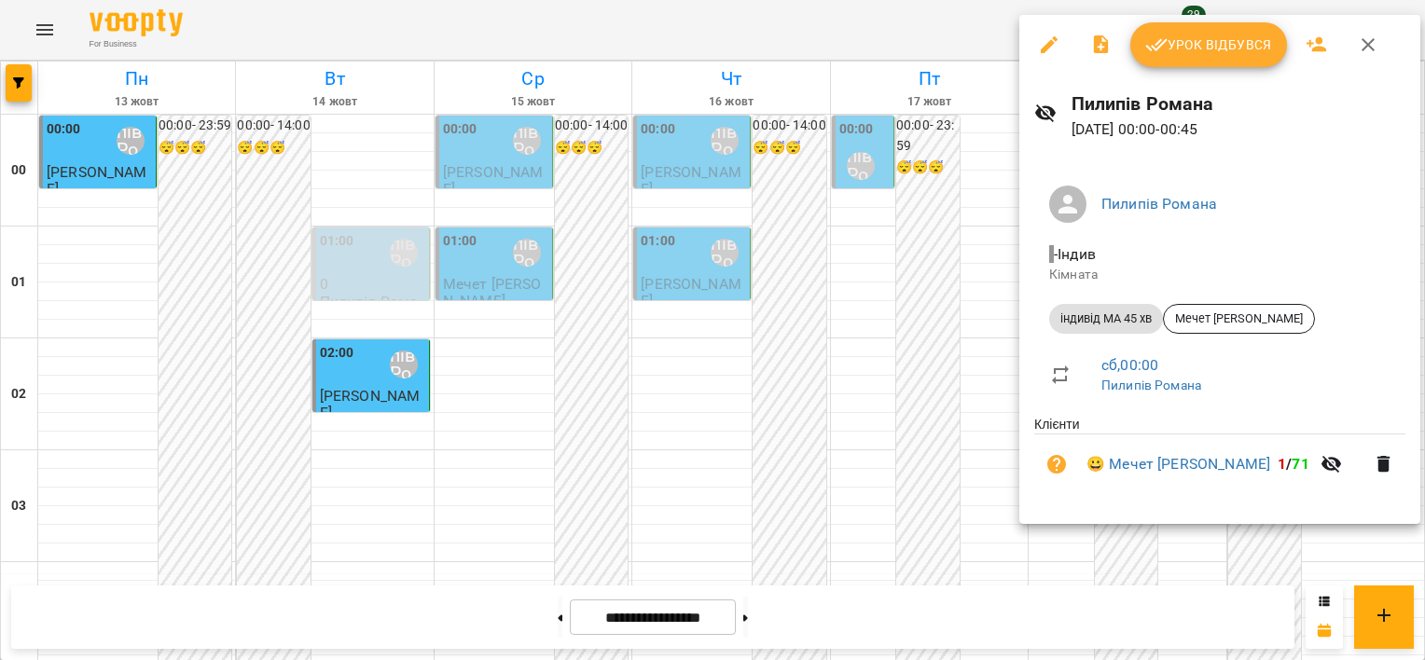
click at [969, 329] on div at bounding box center [712, 330] width 1425 height 660
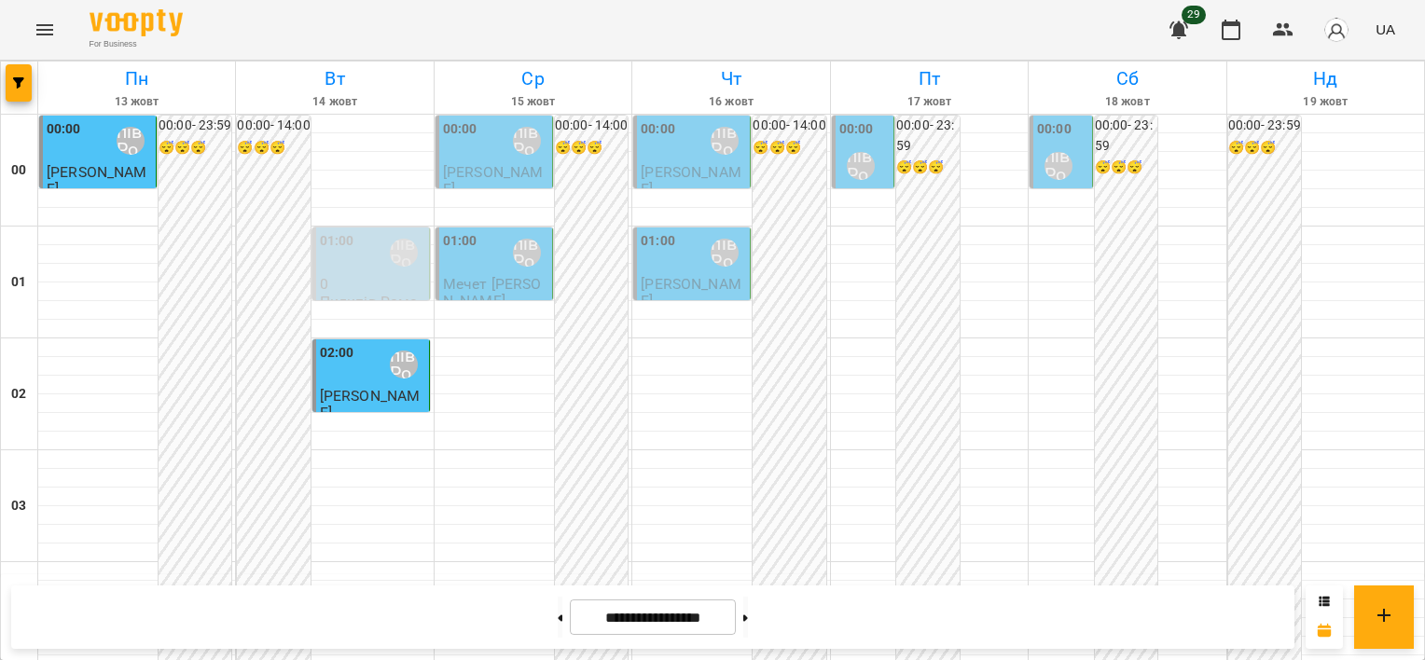
click at [418, 254] on div "Пилипів Романа" at bounding box center [403, 252] width 43 height 43
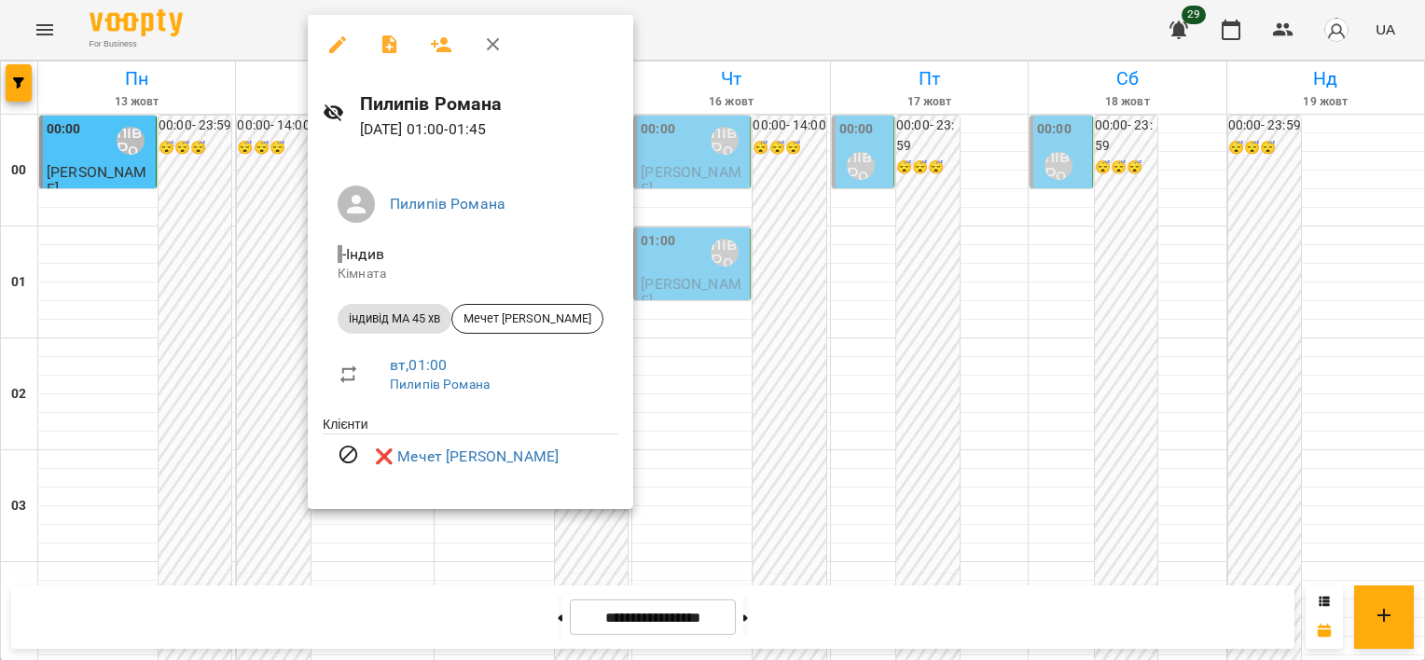
click at [257, 354] on div at bounding box center [712, 330] width 1425 height 660
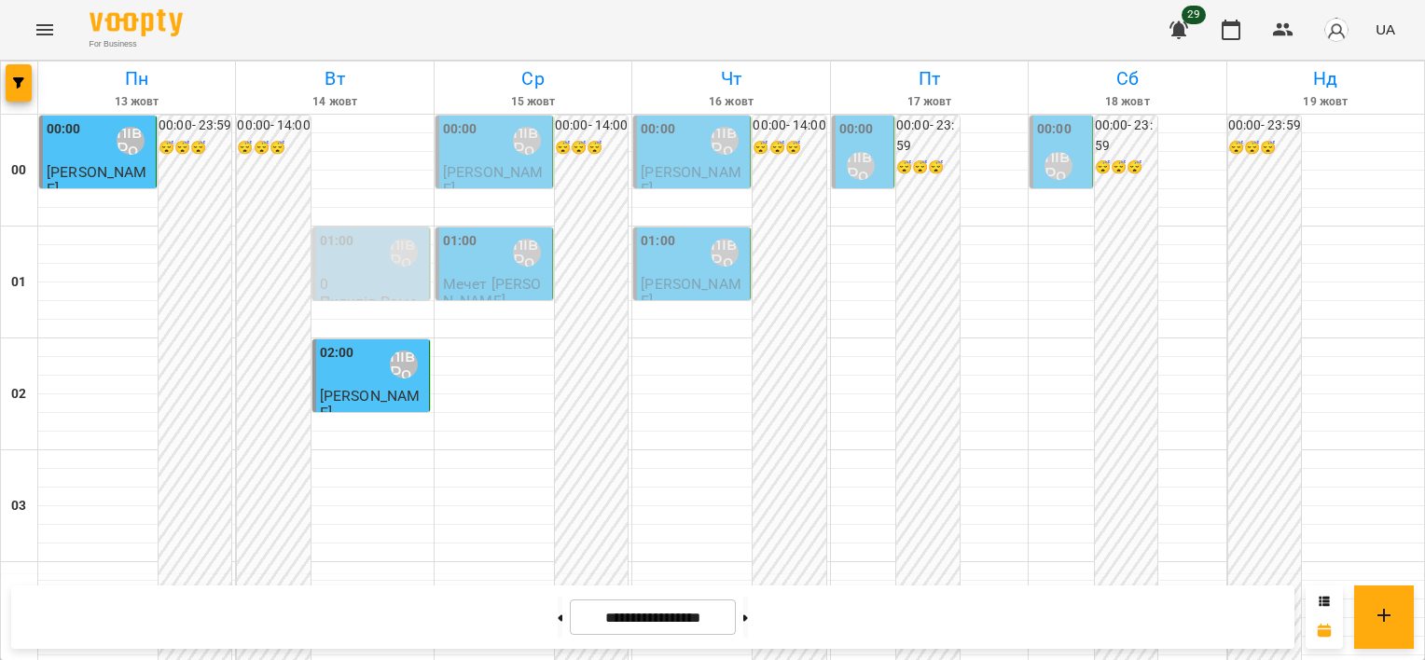
scroll to position [1958, 0]
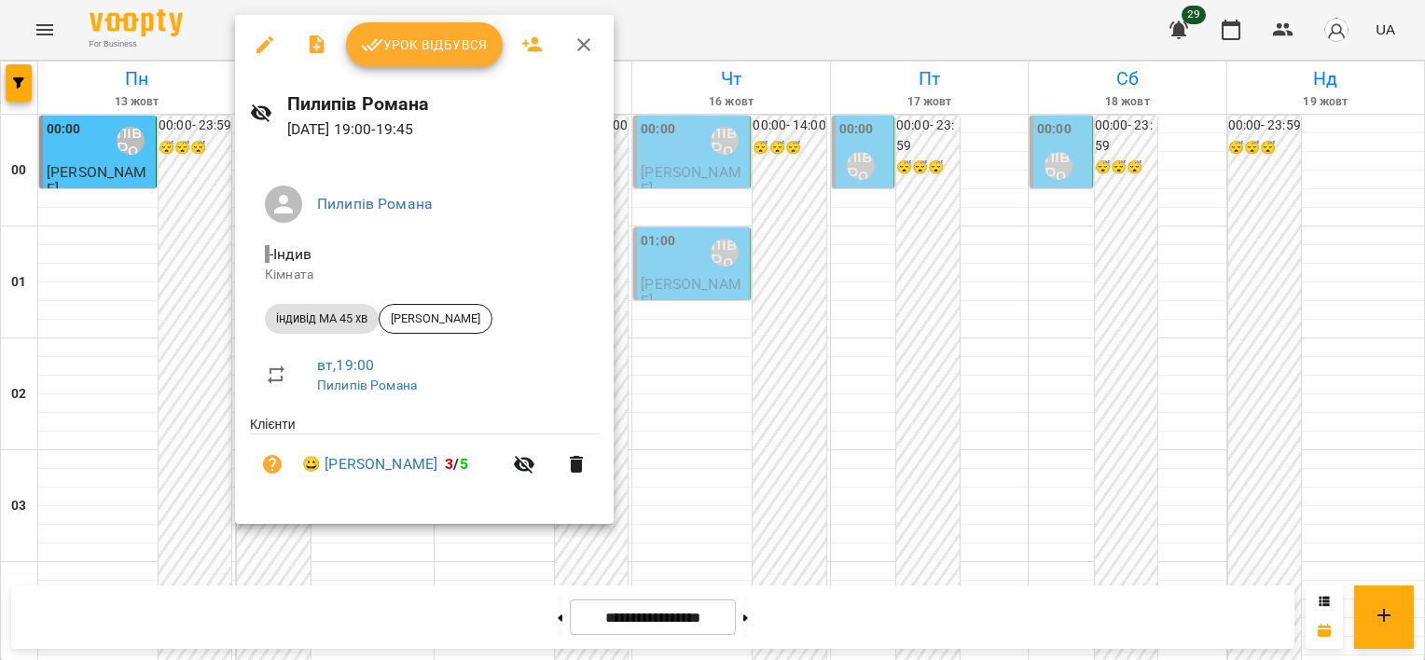
click at [406, 52] on span "Урок відбувся" at bounding box center [424, 45] width 127 height 22
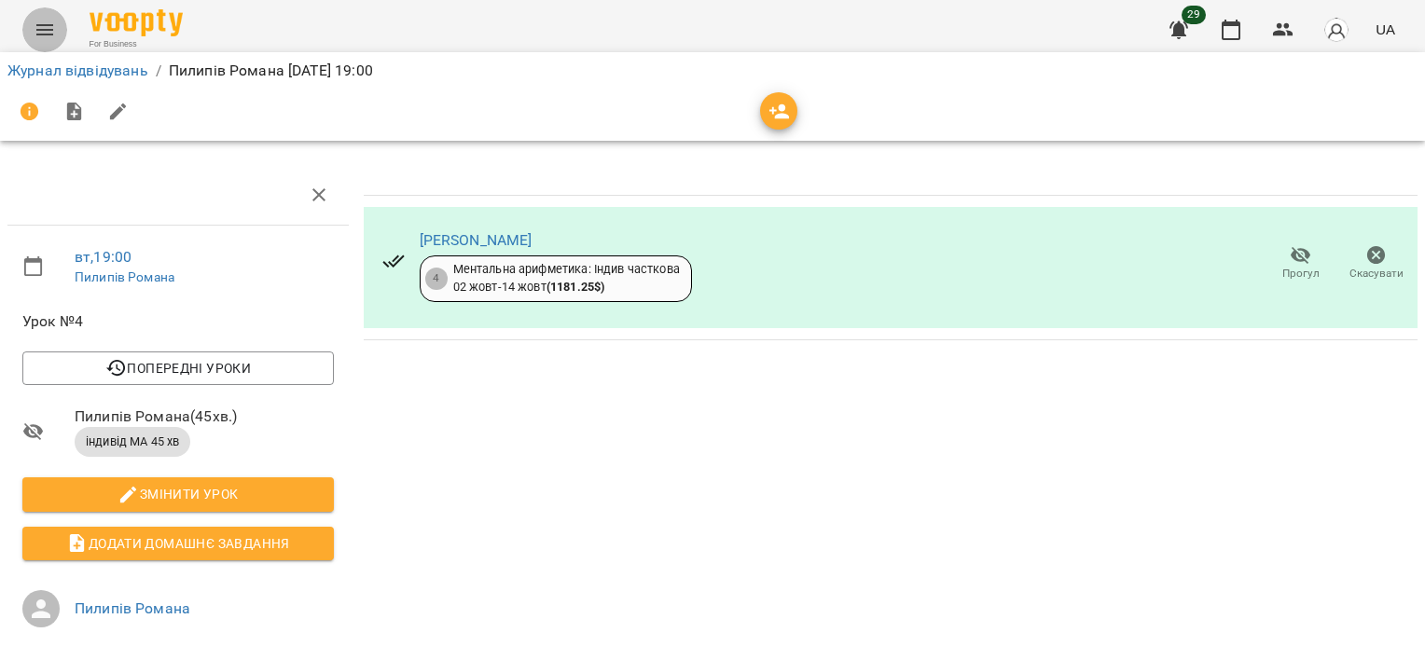
click at [30, 35] on button "Menu" at bounding box center [44, 29] width 45 height 45
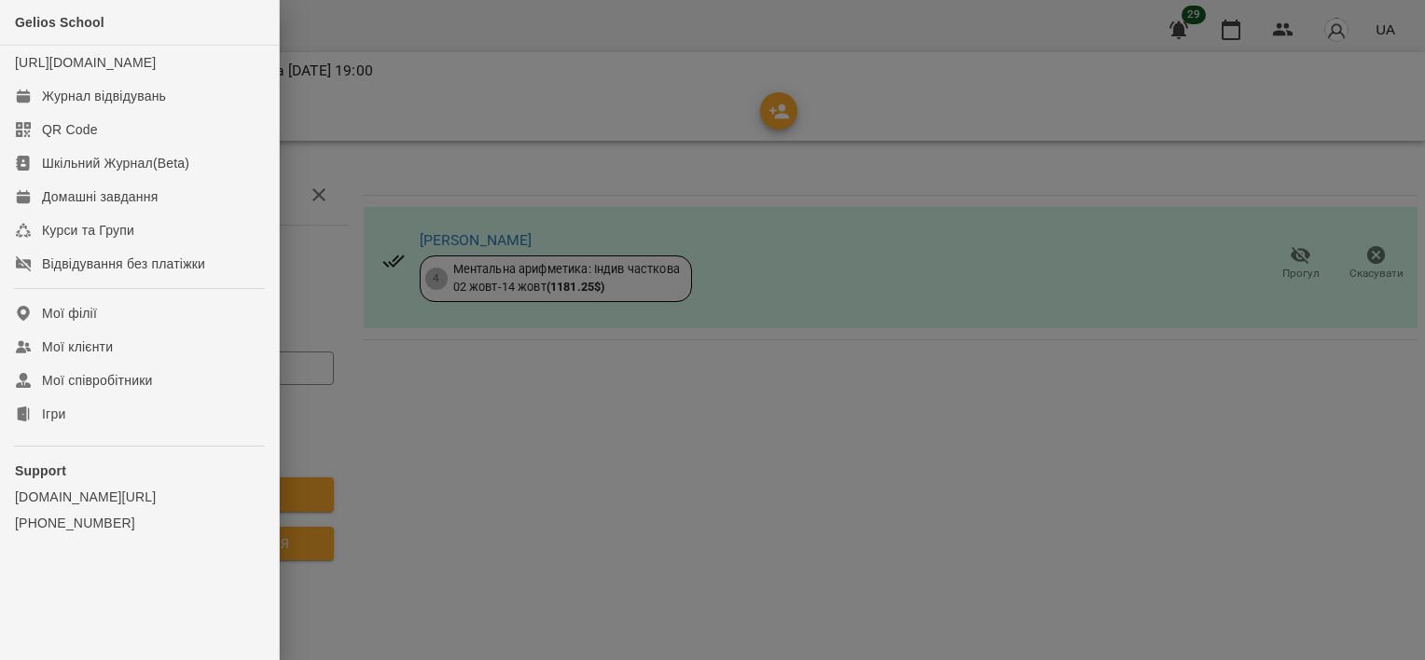
drag, startPoint x: 1180, startPoint y: 101, endPoint x: 1217, endPoint y: 56, distance: 58.3
click at [1182, 97] on div at bounding box center [712, 330] width 1425 height 660
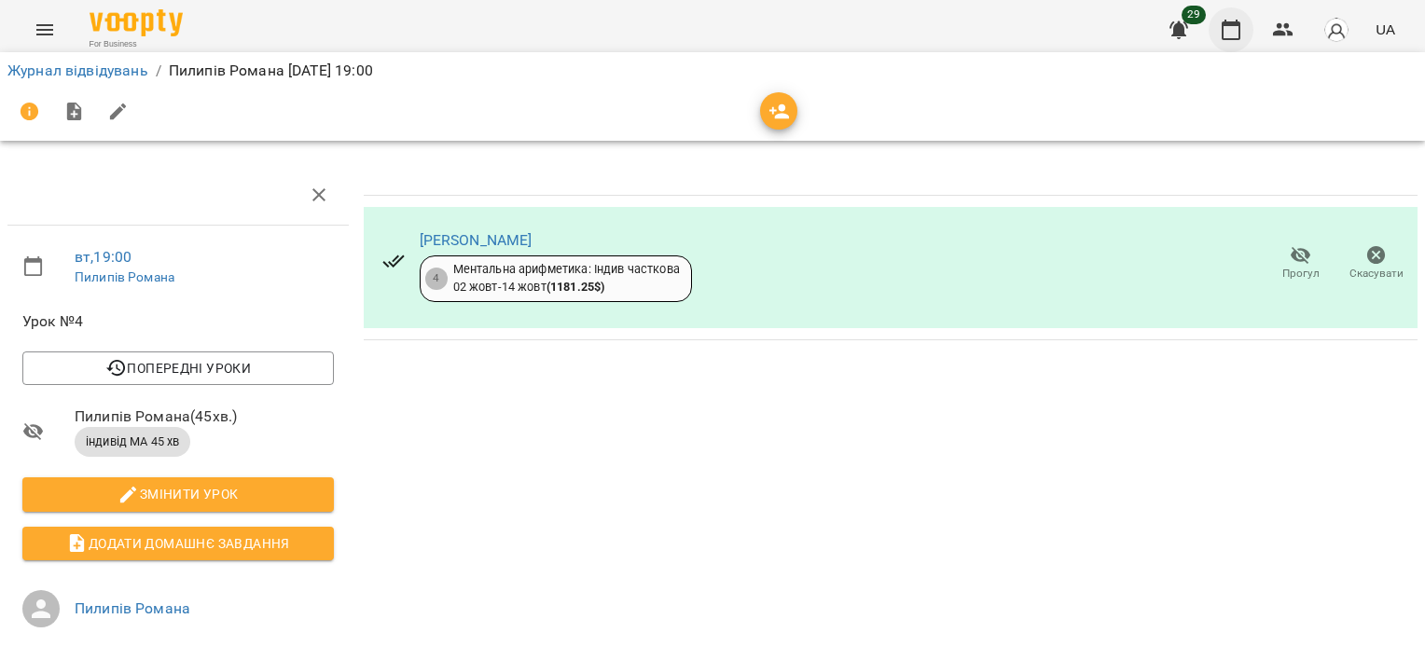
click at [1223, 44] on button "button" at bounding box center [1231, 29] width 45 height 45
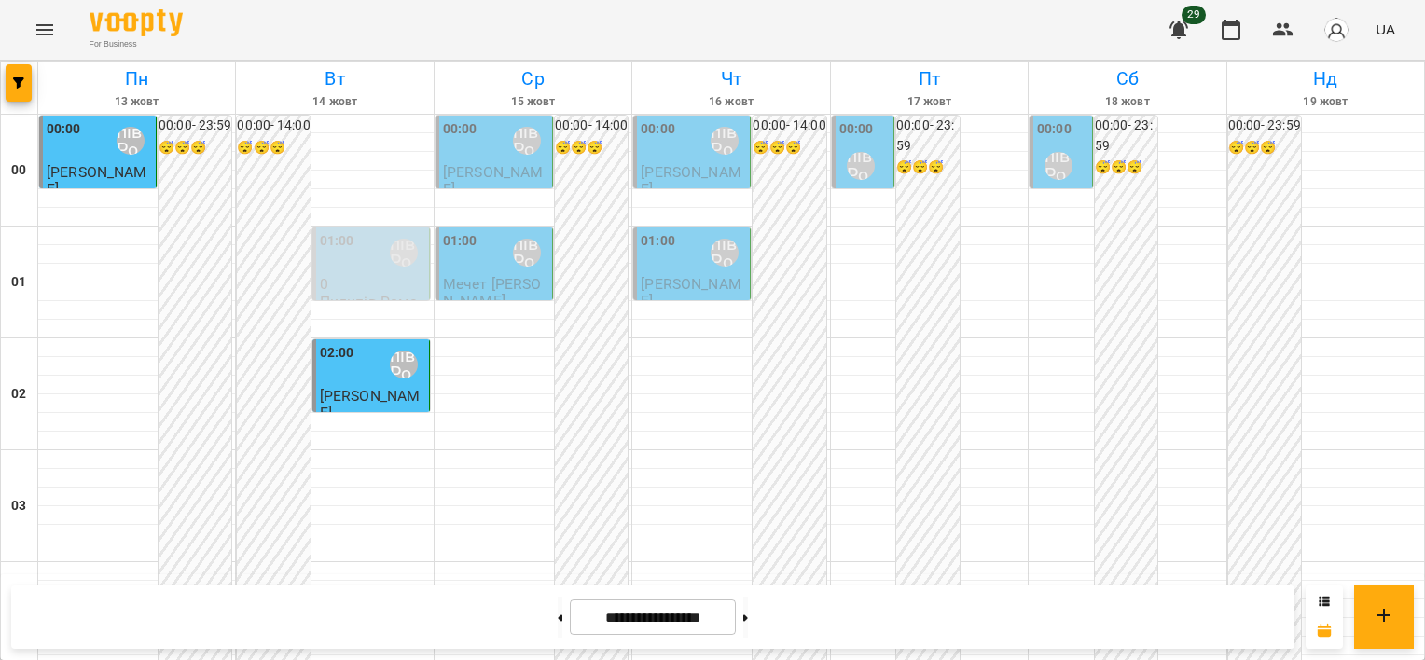
scroll to position [2223, 0]
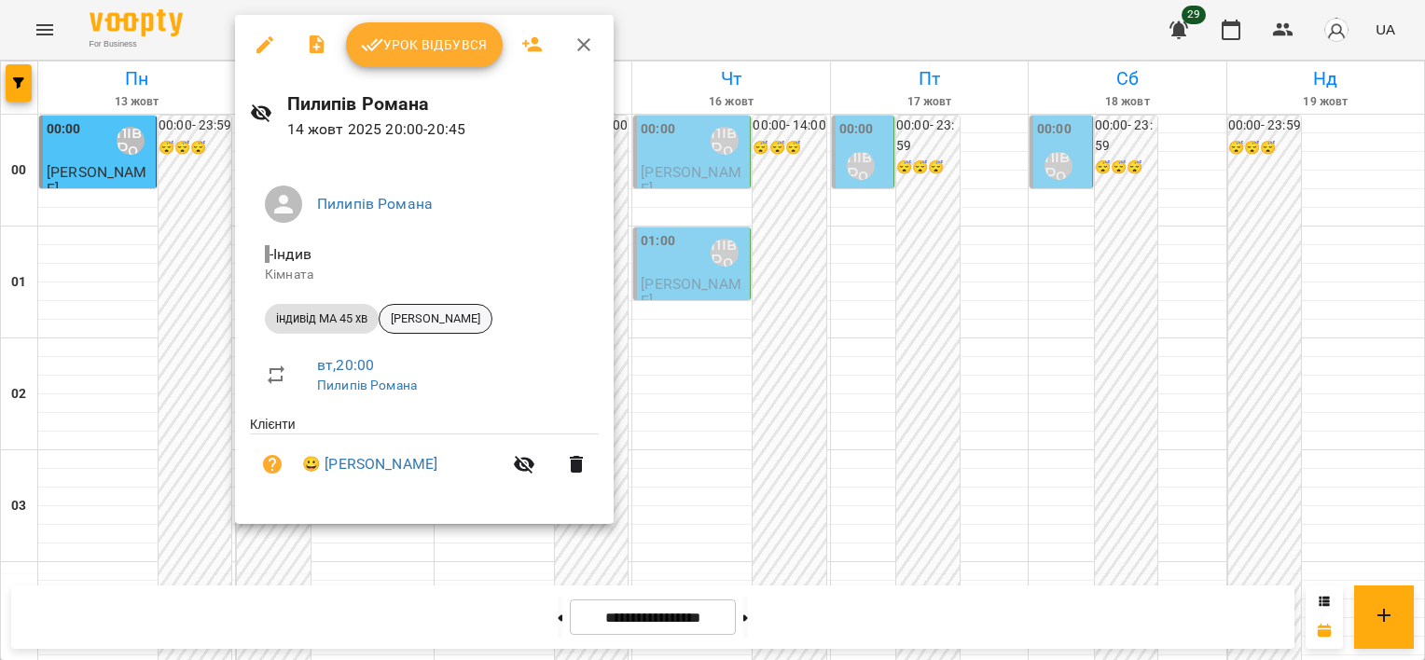
click at [437, 328] on div "[PERSON_NAME]" at bounding box center [436, 319] width 114 height 30
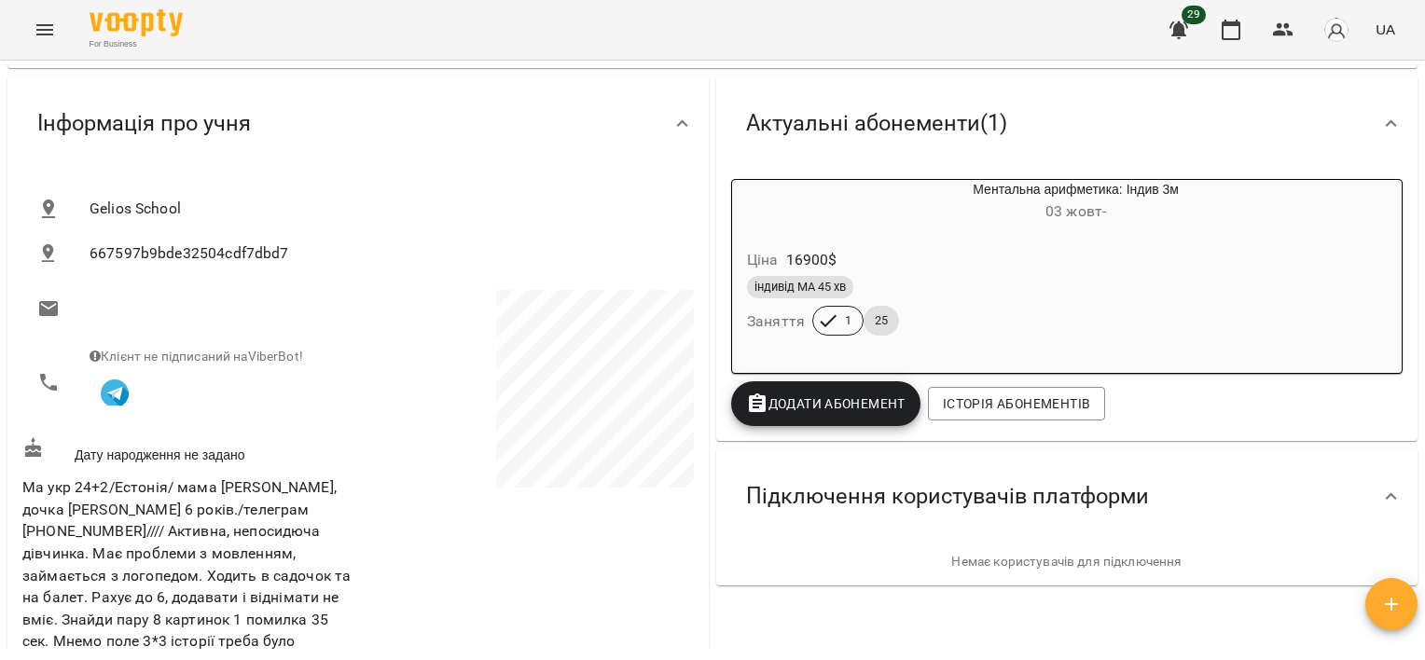
scroll to position [280, 0]
